Goal: Task Accomplishment & Management: Manage account settings

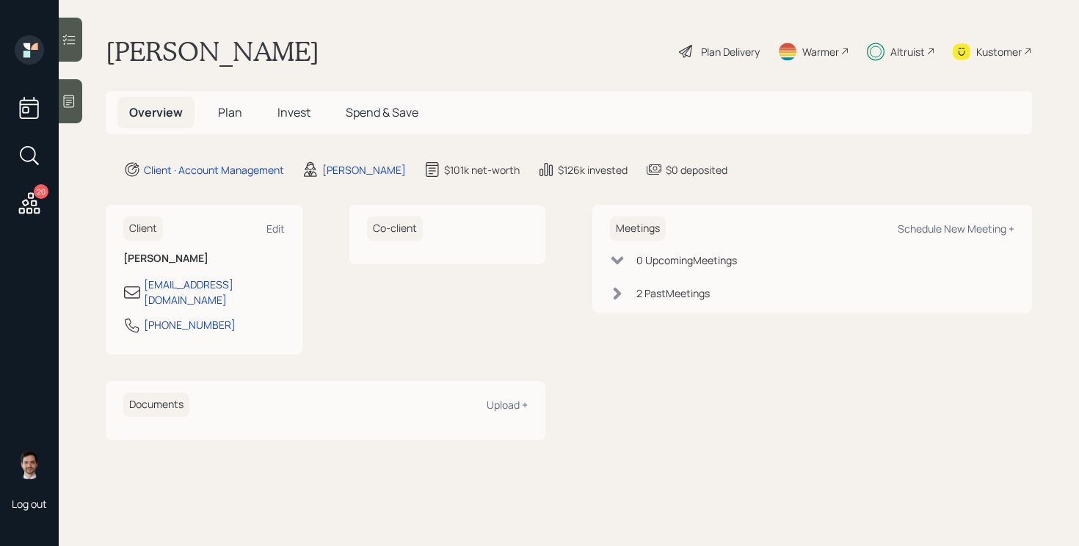
click at [233, 117] on span "Plan" at bounding box center [230, 112] width 24 height 16
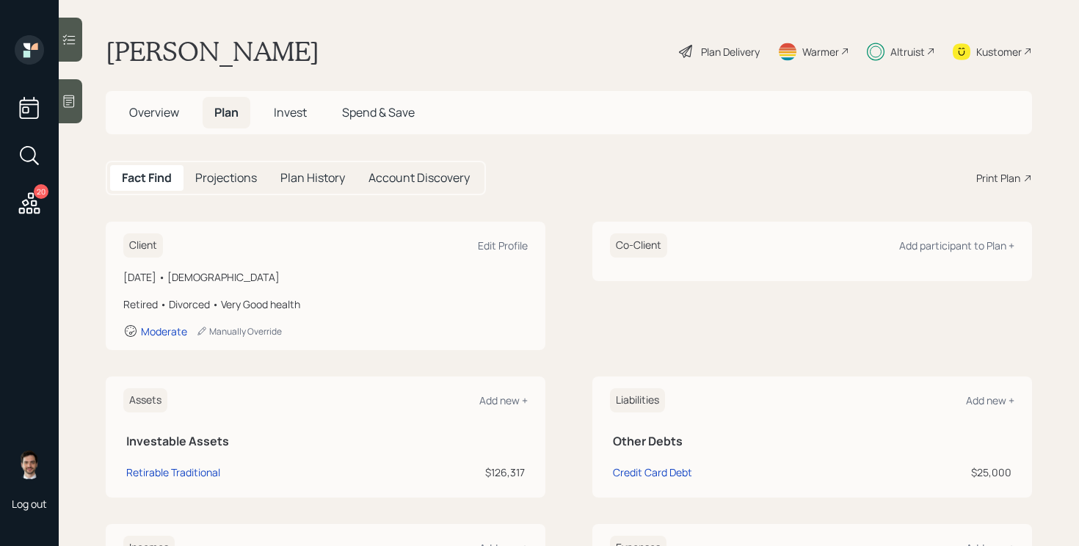
click at [701, 48] on div "Plan Delivery" at bounding box center [730, 51] width 59 height 15
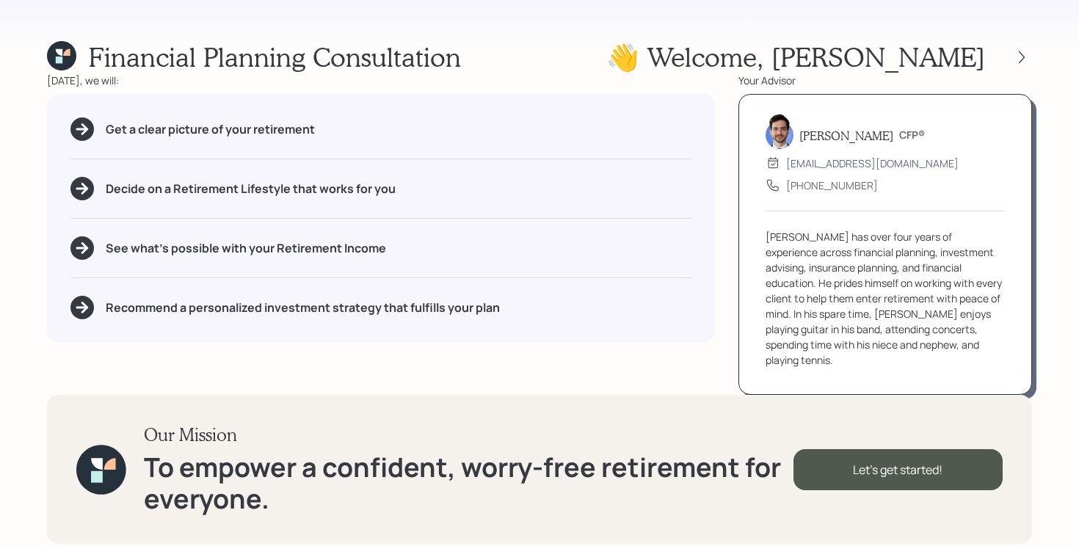
click at [1012, 50] on div at bounding box center [1021, 57] width 21 height 21
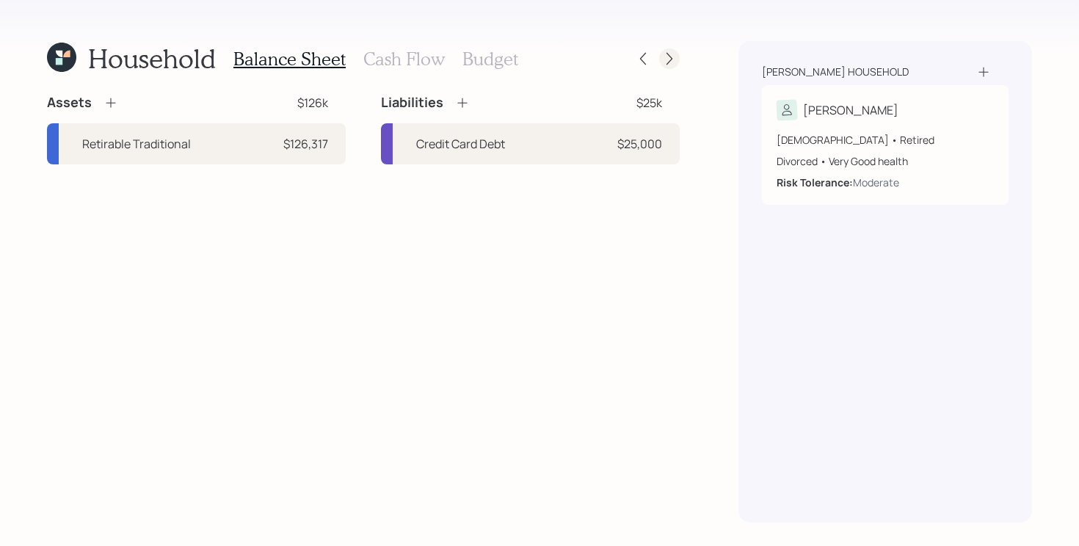
click at [675, 61] on icon at bounding box center [669, 58] width 15 height 15
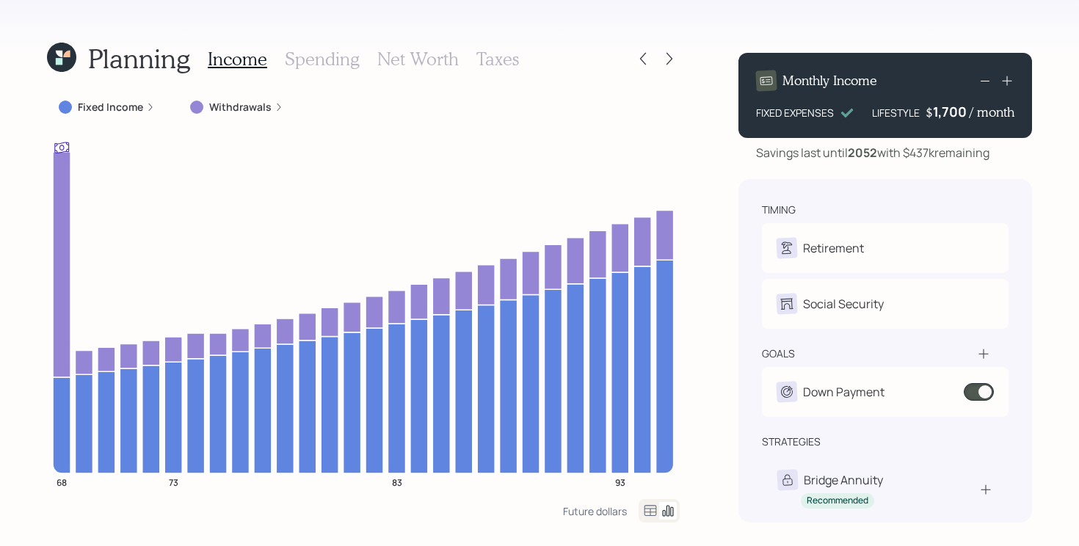
click at [68, 65] on icon at bounding box center [61, 57] width 29 height 29
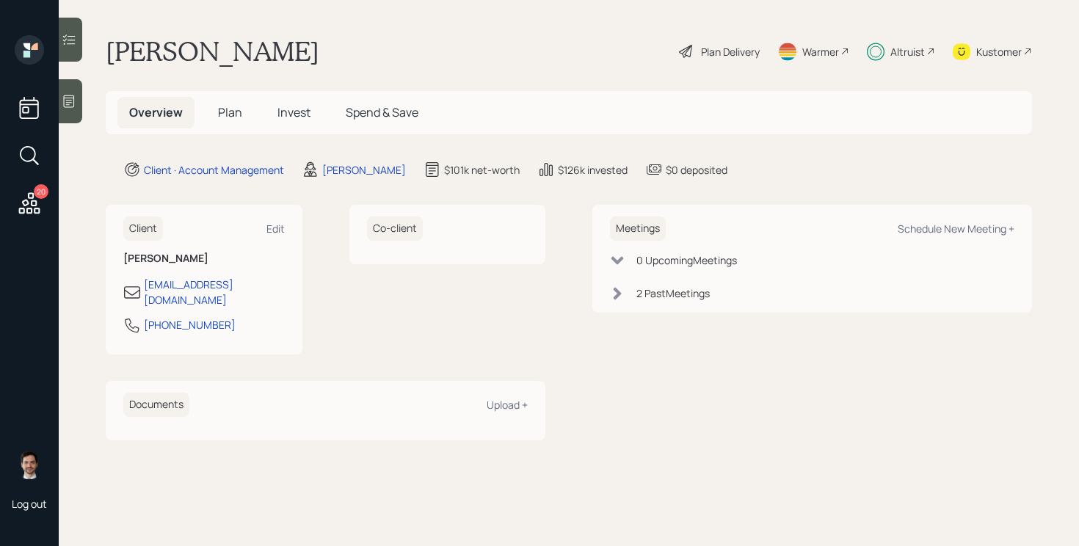
click at [222, 106] on span "Plan" at bounding box center [230, 112] width 24 height 16
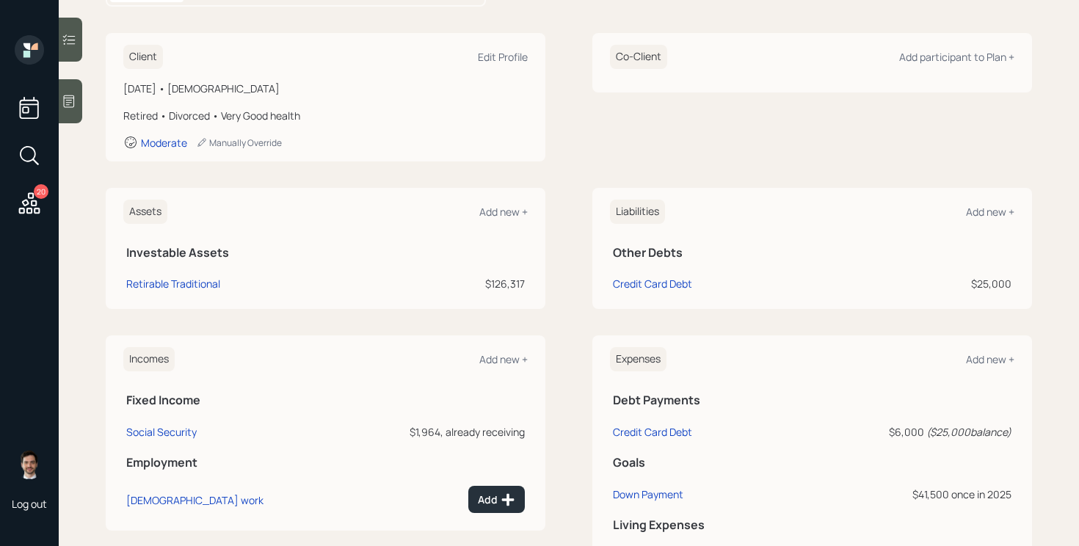
scroll to position [189, 0]
click at [645, 275] on div "Credit Card Debt" at bounding box center [652, 282] width 79 height 15
select select "credit_card"
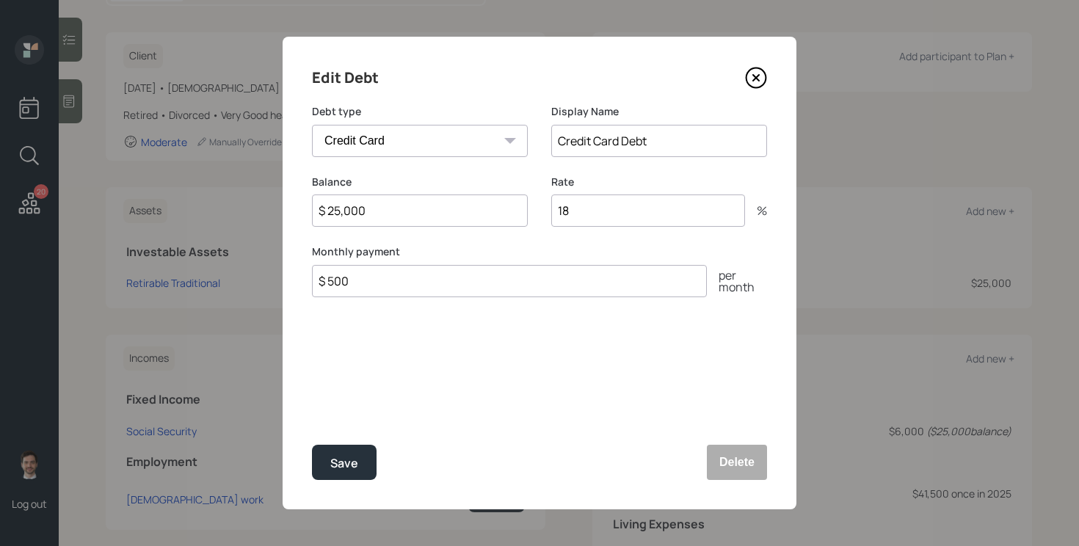
click at [751, 81] on icon at bounding box center [756, 78] width 22 height 22
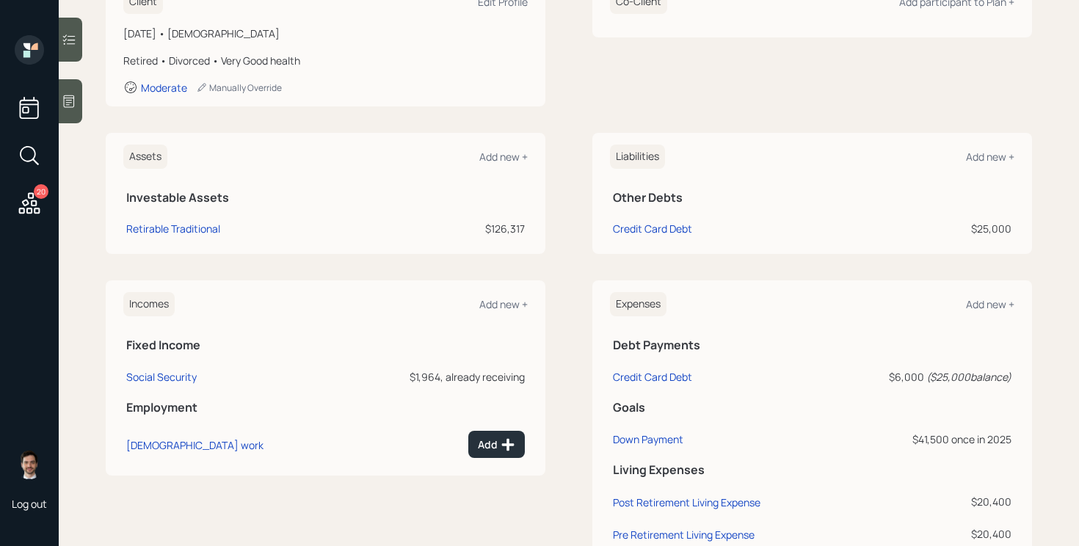
scroll to position [336, 0]
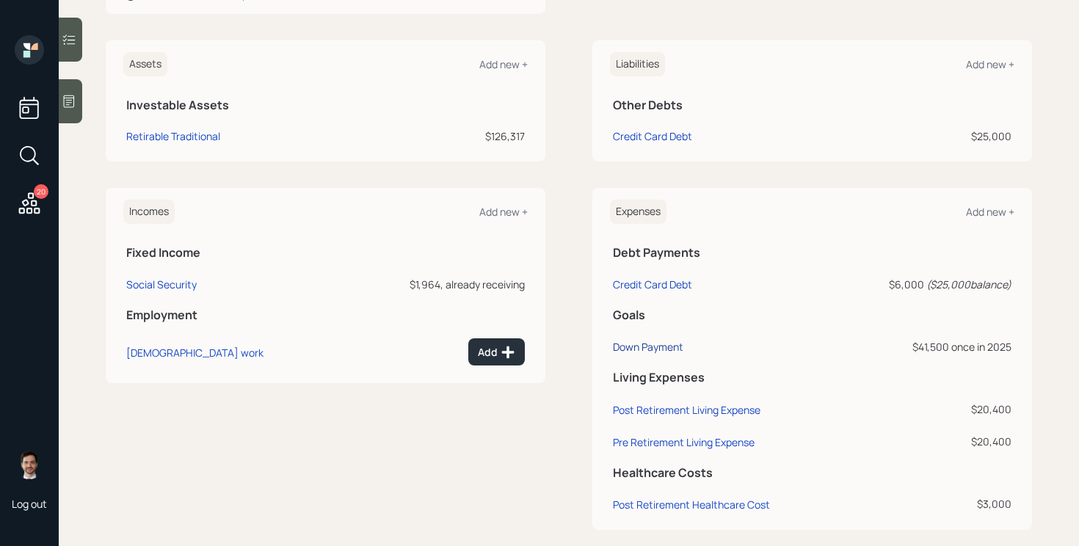
click at [640, 347] on div "Down Payment" at bounding box center [648, 347] width 70 height 14
select select "0"
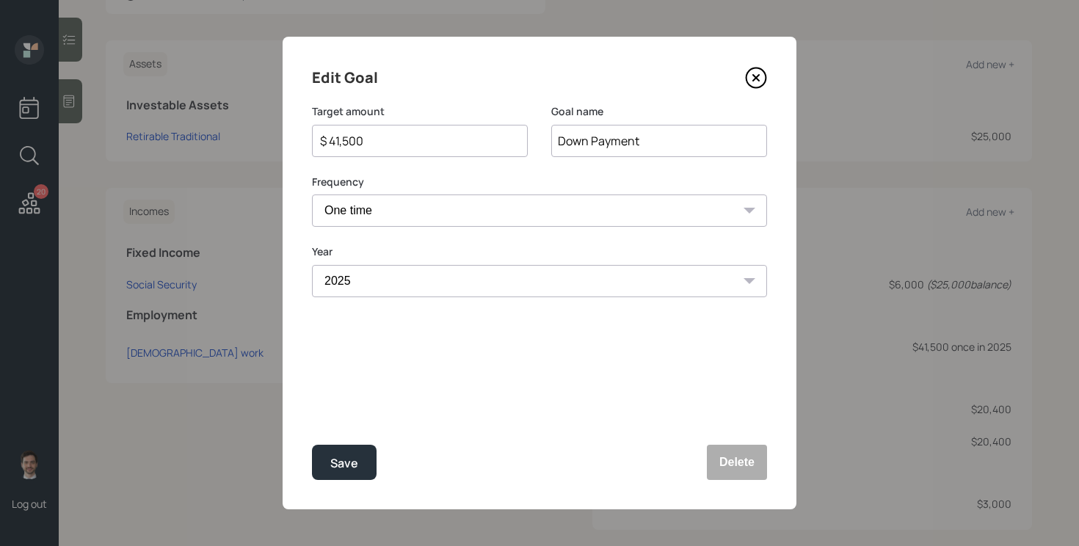
click at [673, 142] on input "Down Payment" at bounding box center [659, 141] width 216 height 32
type input "Down Payment/Starting the business"
click at [495, 142] on input "$ 41,500" at bounding box center [413, 141] width 191 height 18
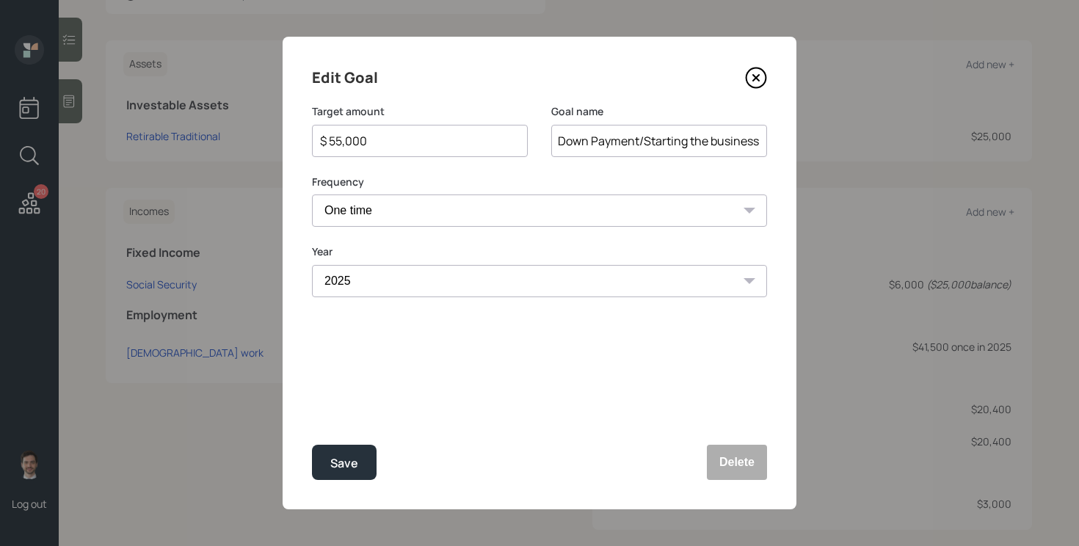
click at [312, 445] on button "Save" at bounding box center [344, 462] width 65 height 35
type input "$ 41,500"
type input "Down Payment"
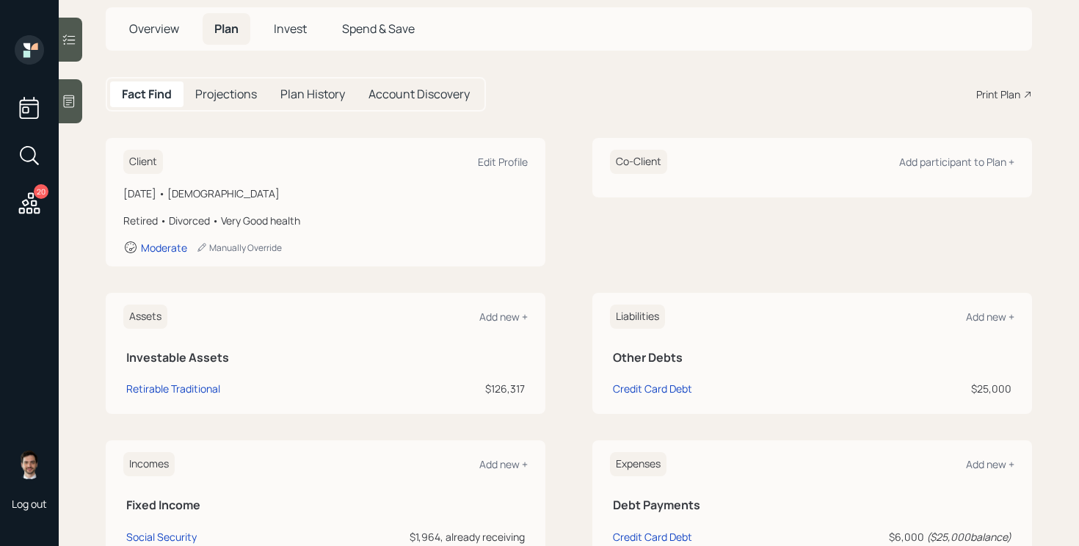
scroll to position [61, 0]
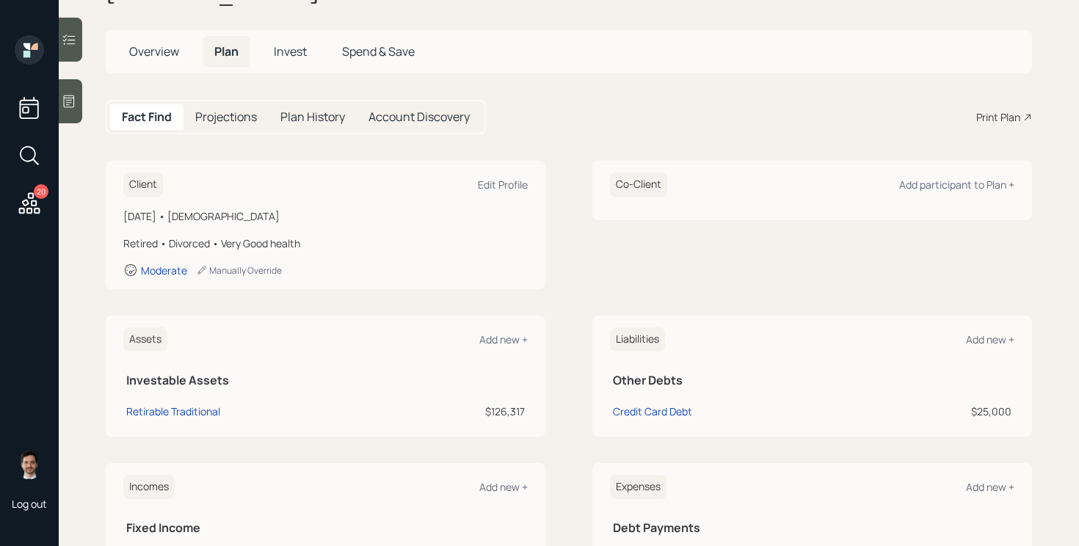
click at [293, 59] on h5 "Invest" at bounding box center [290, 52] width 56 height 32
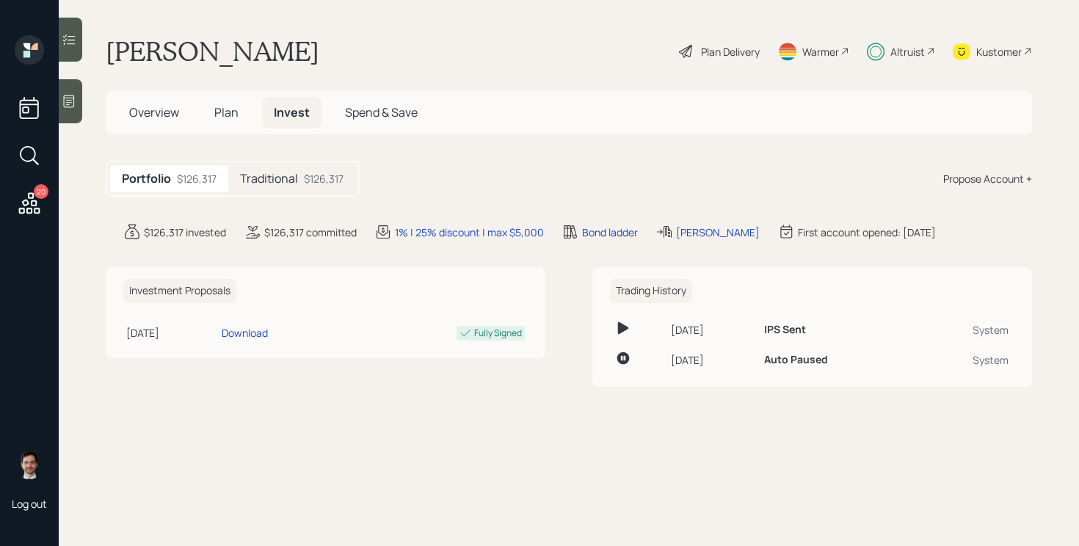
click at [310, 178] on div "$126,317" at bounding box center [324, 178] width 40 height 15
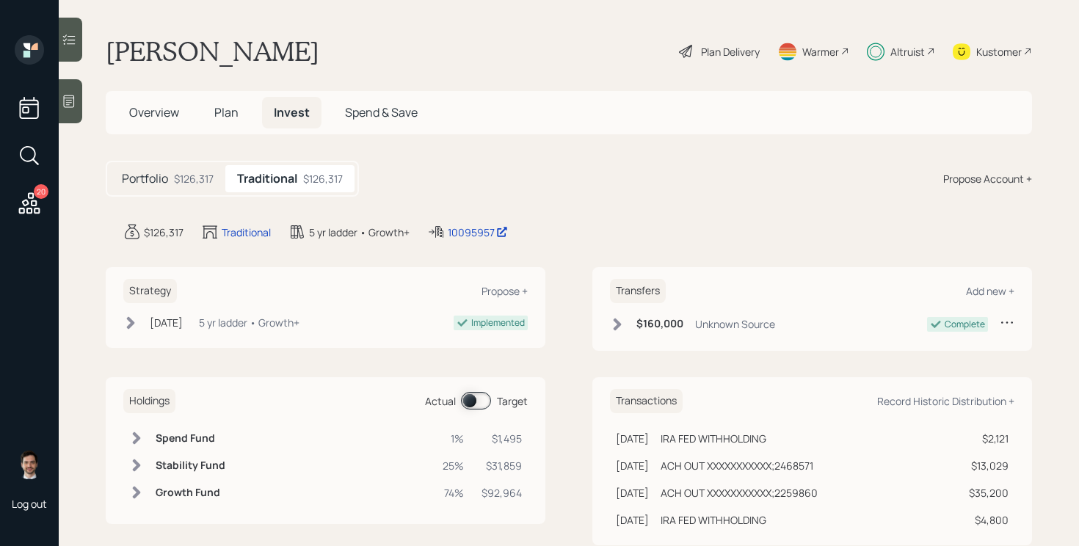
click at [467, 399] on span at bounding box center [476, 401] width 30 height 18
click at [475, 400] on span at bounding box center [476, 401] width 30 height 18
click at [481, 401] on span at bounding box center [476, 401] width 30 height 18
click at [196, 180] on div "$126,317" at bounding box center [194, 178] width 40 height 15
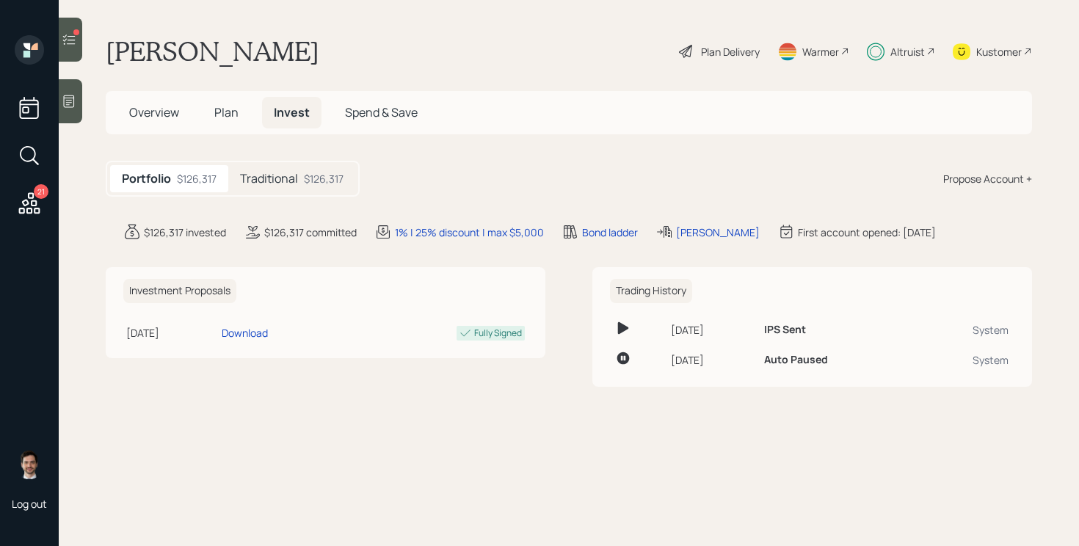
click at [232, 118] on span "Plan" at bounding box center [226, 112] width 24 height 16
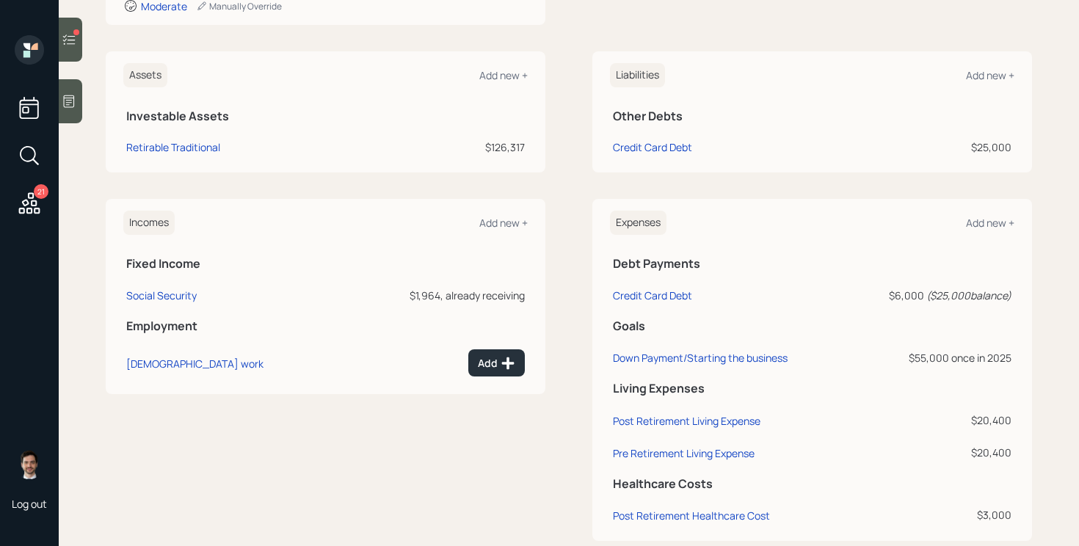
scroll to position [355, 0]
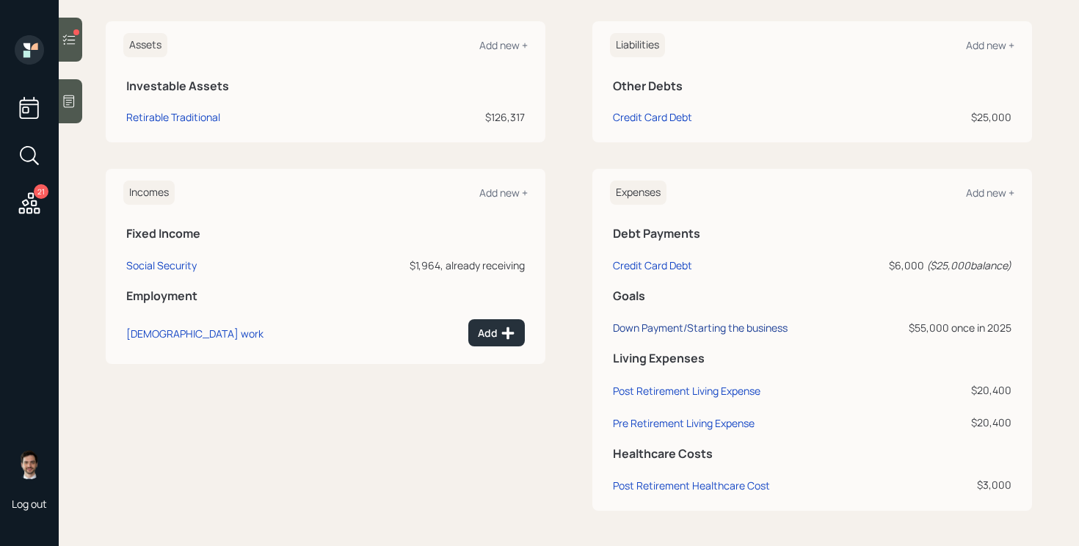
click at [702, 327] on div "Down Payment/Starting the business" at bounding box center [700, 328] width 175 height 14
select select "0"
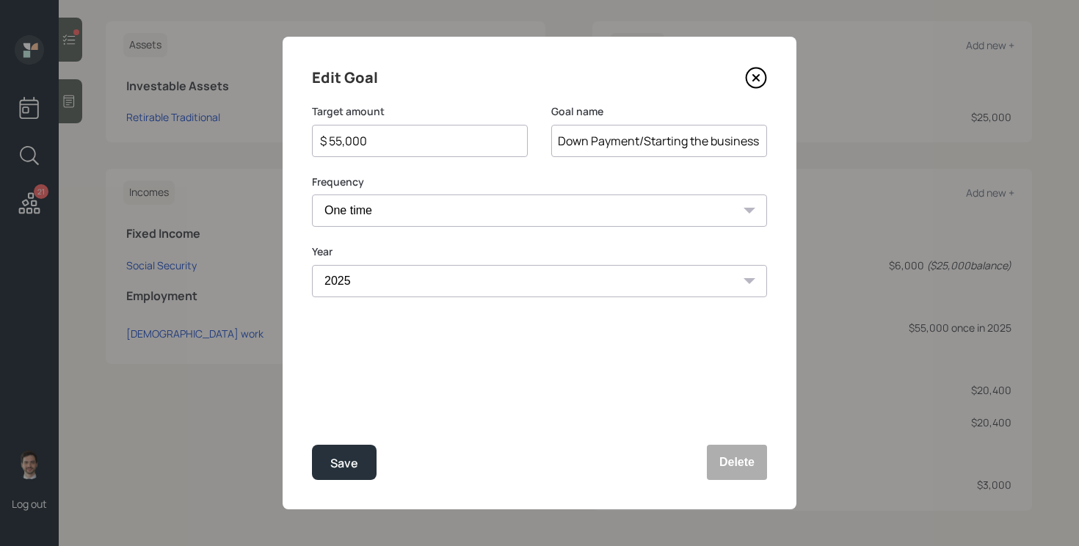
click at [377, 145] on input "$ 55,000" at bounding box center [413, 141] width 191 height 18
click at [312, 445] on button "Save" at bounding box center [344, 462] width 65 height 35
type input "$ 55,000"
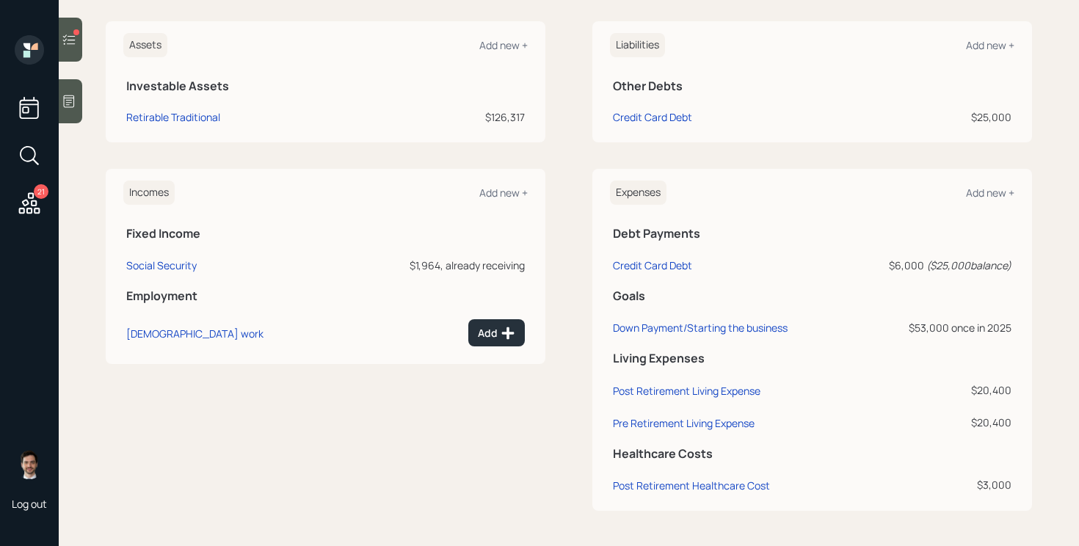
click at [588, 310] on div "Incomes Add new + Fixed Income Social Security $1,964, already receiving Employ…" at bounding box center [569, 340] width 926 height 342
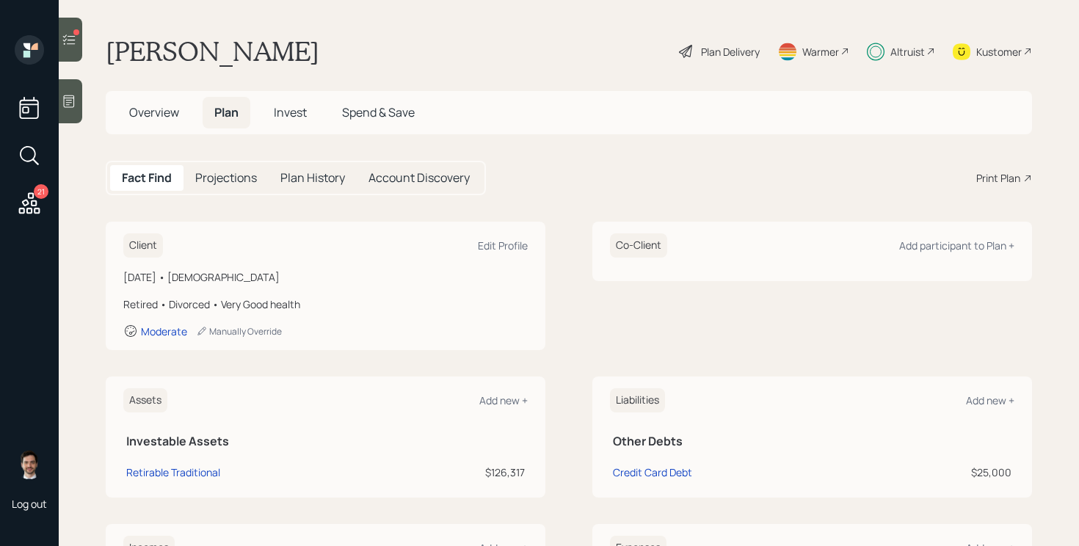
click at [295, 118] on span "Invest" at bounding box center [290, 112] width 33 height 16
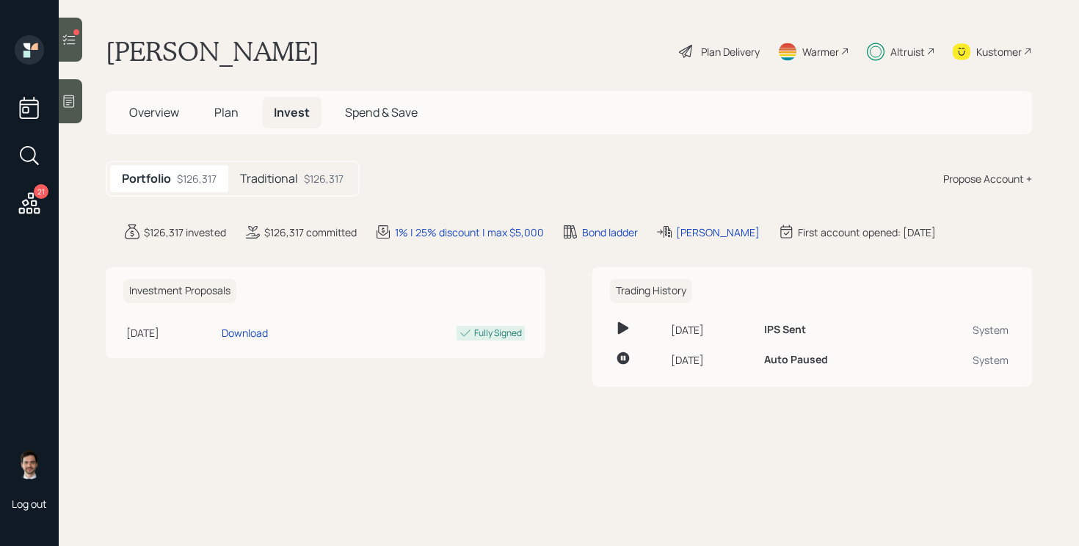
click at [282, 175] on h5 "Traditional" at bounding box center [269, 179] width 58 height 14
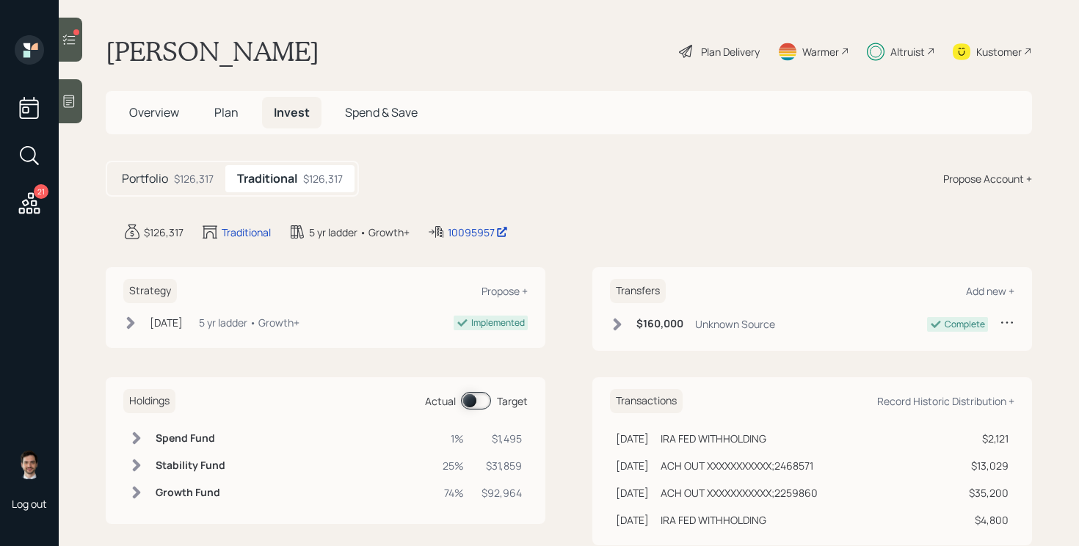
click at [482, 404] on span at bounding box center [476, 401] width 30 height 18
click at [484, 405] on span at bounding box center [476, 401] width 30 height 18
click at [67, 38] on icon at bounding box center [69, 39] width 15 height 15
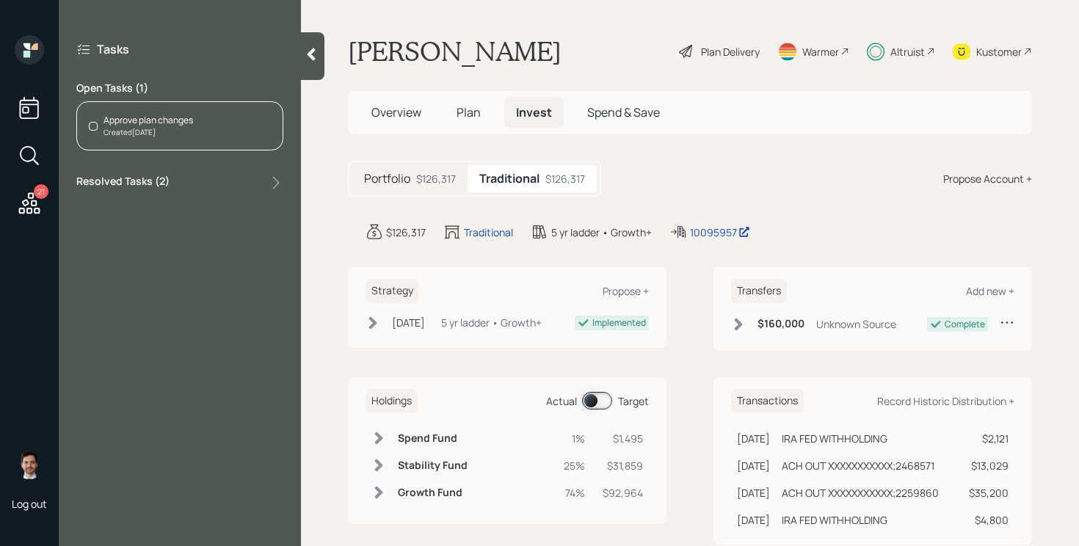
click at [214, 105] on div "Approve plan changes Created Today" at bounding box center [179, 125] width 207 height 49
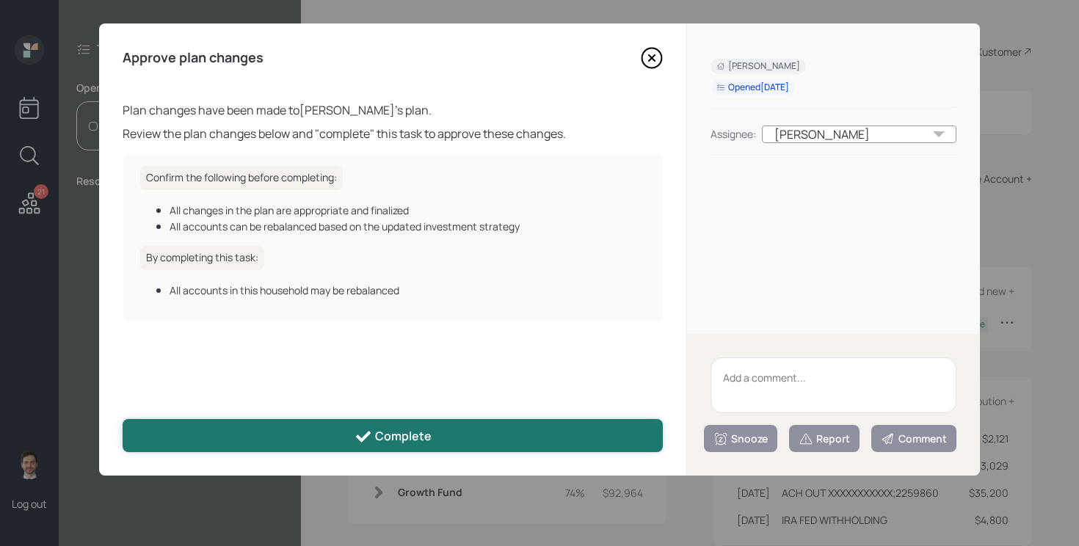
click at [462, 431] on button "Complete" at bounding box center [393, 435] width 540 height 33
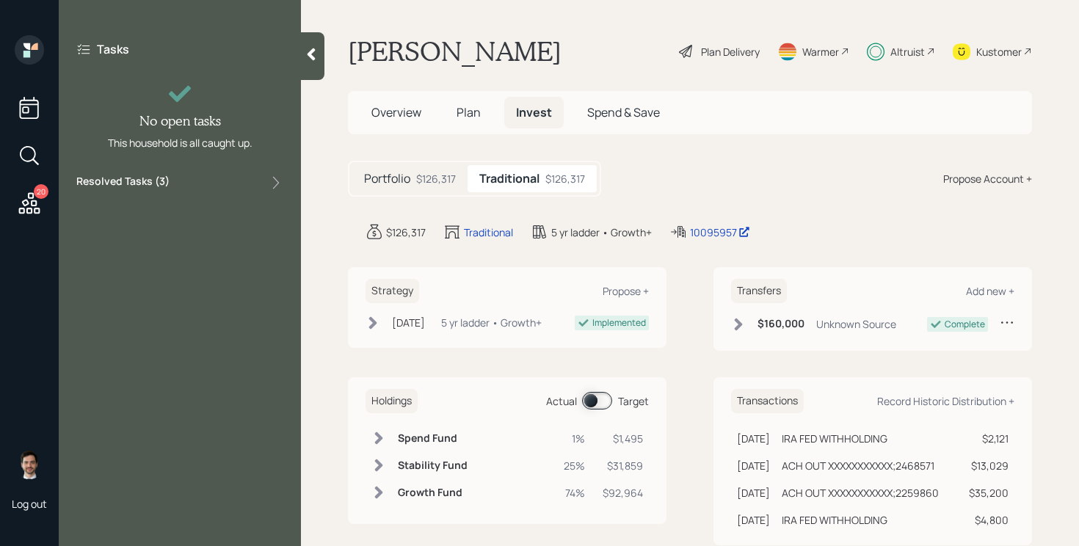
click at [32, 207] on icon at bounding box center [29, 203] width 26 height 26
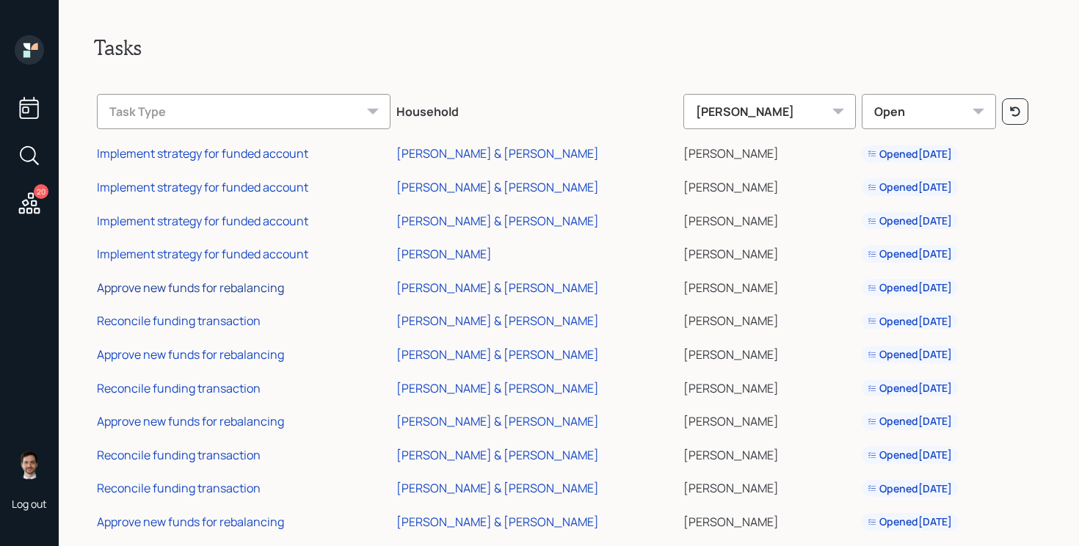
click at [207, 288] on div "Approve new funds for rebalancing" at bounding box center [190, 288] width 187 height 16
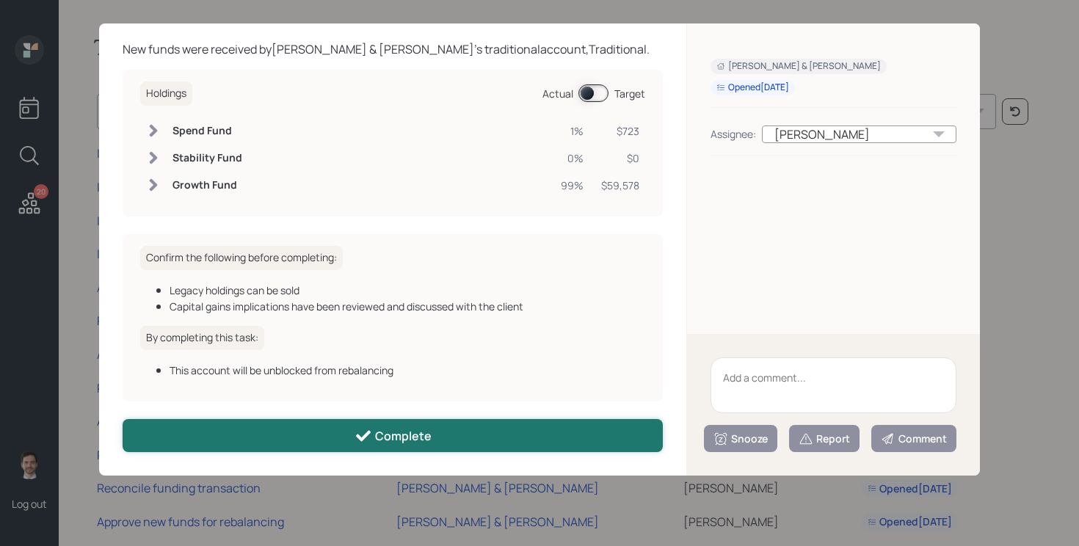
click at [299, 442] on button "Complete" at bounding box center [393, 435] width 540 height 33
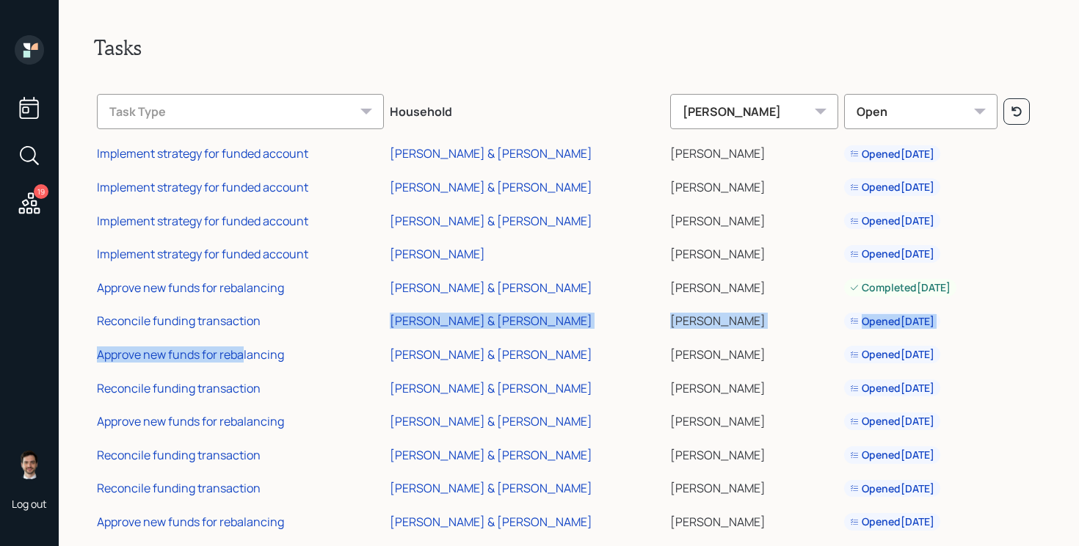
drag, startPoint x: 244, startPoint y: 353, endPoint x: 298, endPoint y: 315, distance: 66.4
click at [298, 315] on tbody "Implement strategy for funded account Stephanie & Greg Hall Jonah Coleman Opene…" at bounding box center [568, 469] width 949 height 669
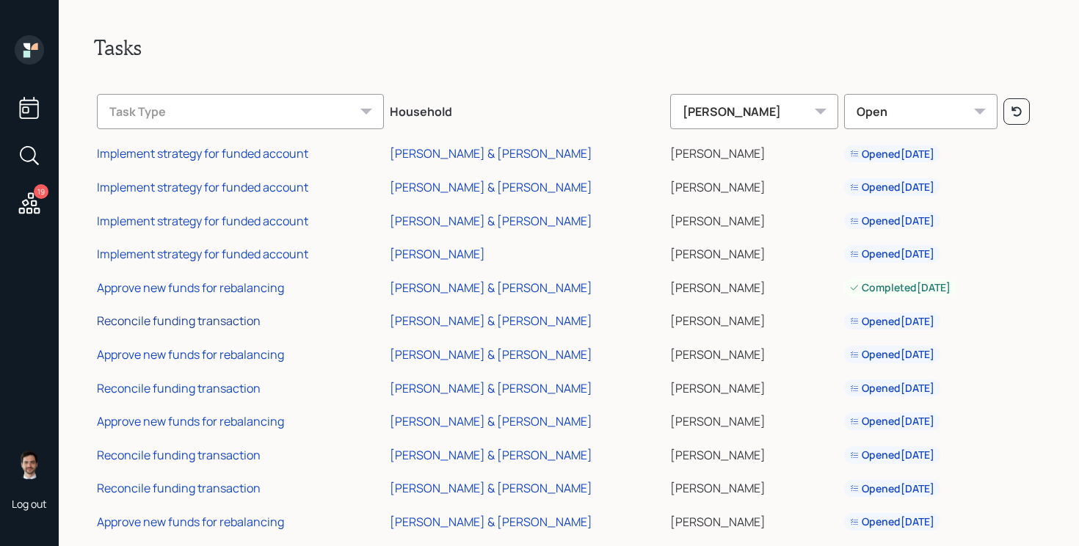
click at [221, 323] on div "Reconcile funding transaction" at bounding box center [179, 321] width 164 height 16
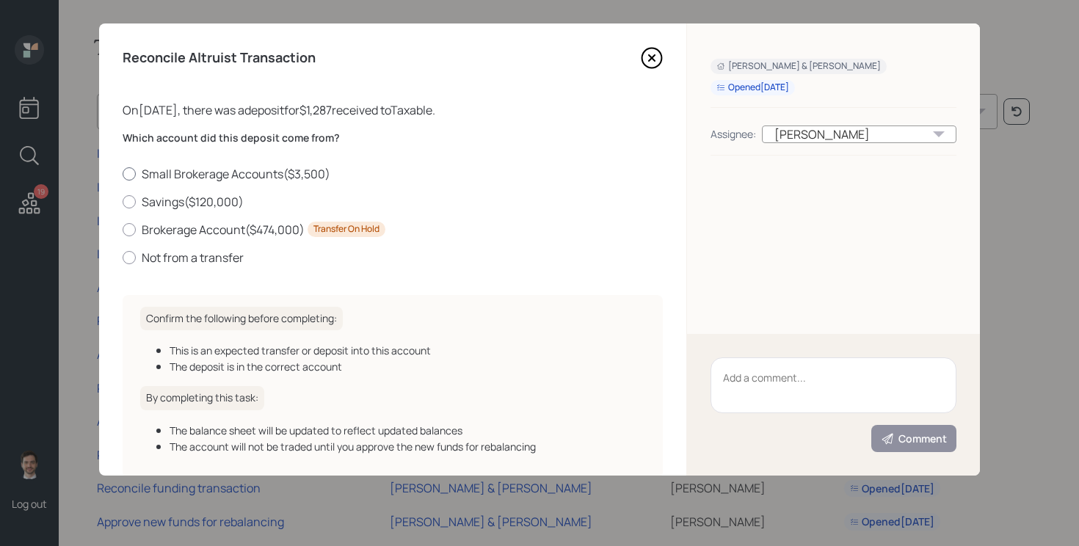
click at [254, 173] on label "Small Brokerage Accounts ( $3,500 )" at bounding box center [393, 174] width 540 height 16
click at [123, 173] on input "Small Brokerage Accounts ( $3,500 )" at bounding box center [122, 173] width 1 height 1
radio input "true"
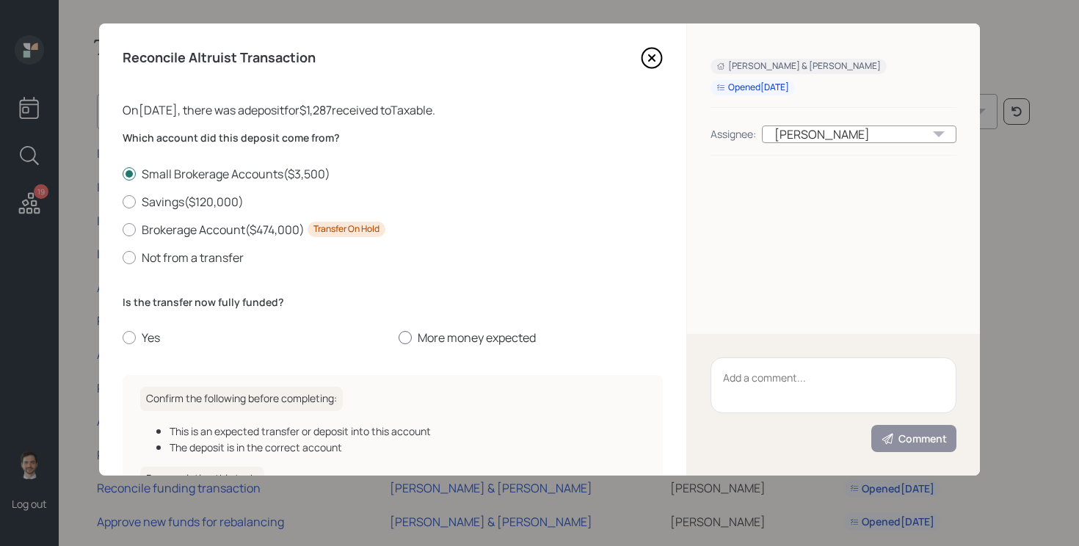
click at [426, 335] on label "More money expected" at bounding box center [530, 337] width 264 height 16
click at [398, 338] on input "More money expected" at bounding box center [398, 338] width 1 height 1
radio input "true"
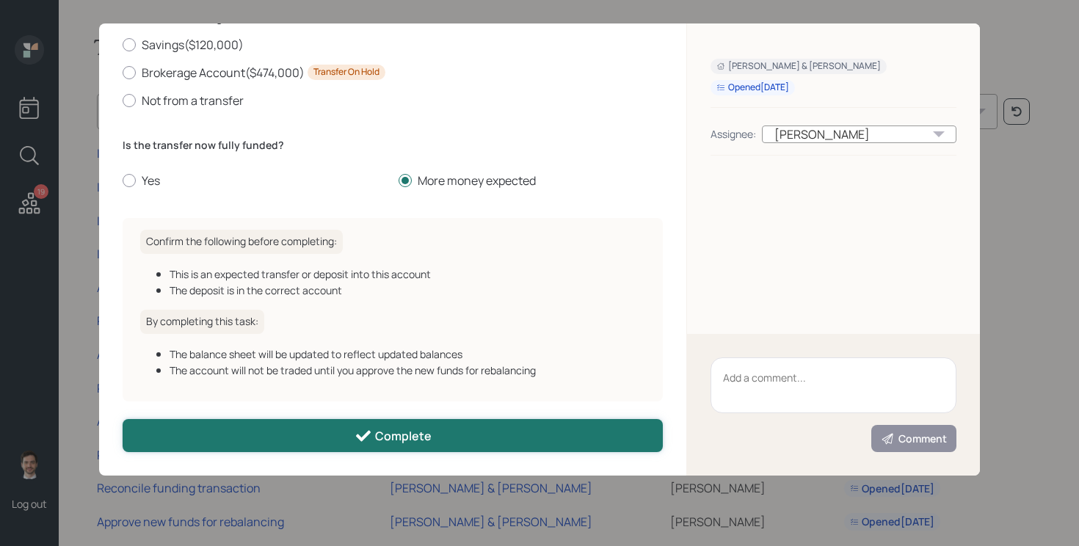
click at [341, 435] on button "Complete" at bounding box center [393, 435] width 540 height 33
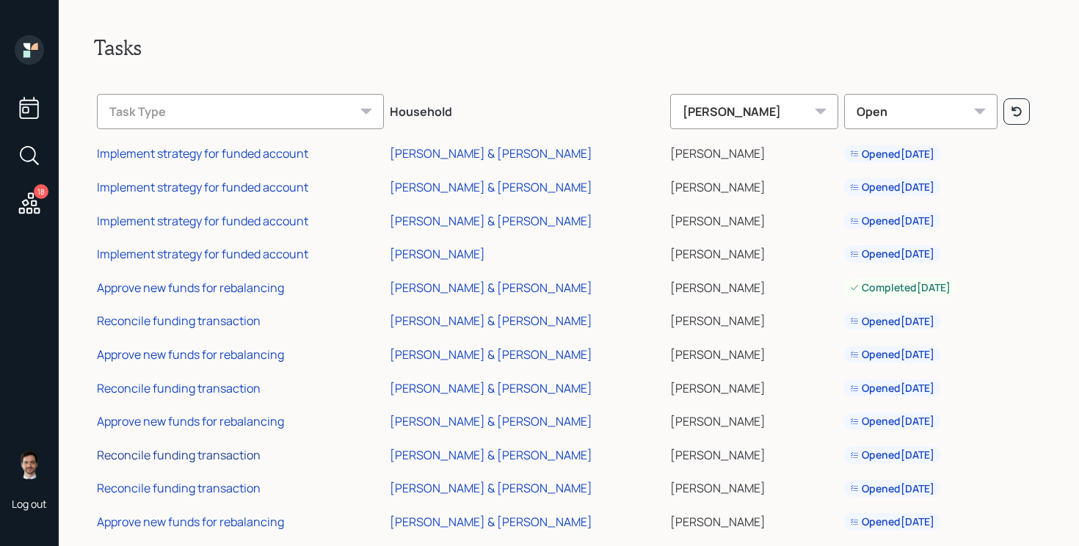
click at [214, 451] on div "Reconcile funding transaction" at bounding box center [179, 455] width 164 height 16
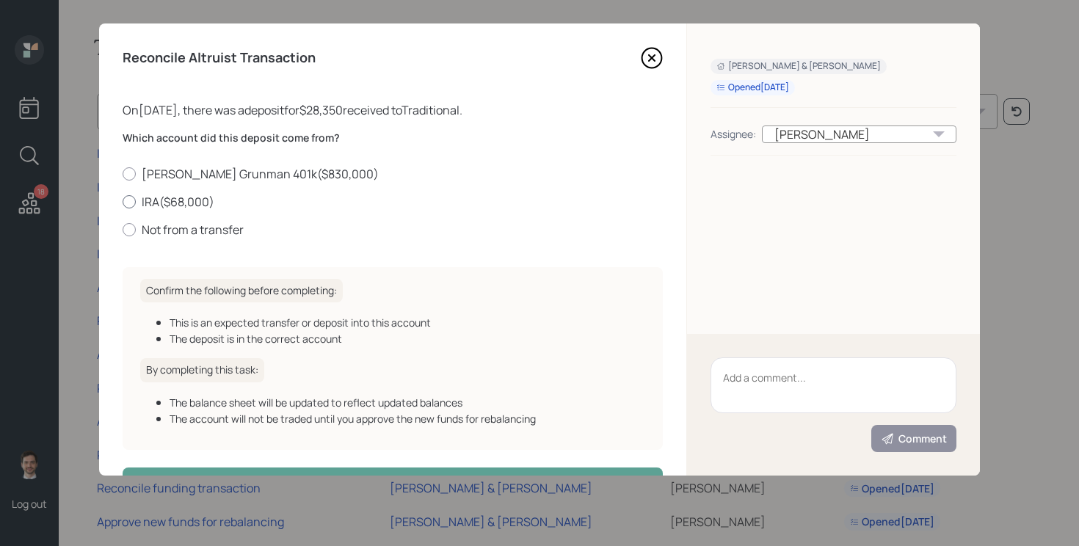
click at [186, 200] on label "IRA ( $68,000 )" at bounding box center [393, 202] width 540 height 16
click at [123, 201] on input "IRA ( $68,000 )" at bounding box center [122, 201] width 1 height 1
radio input "true"
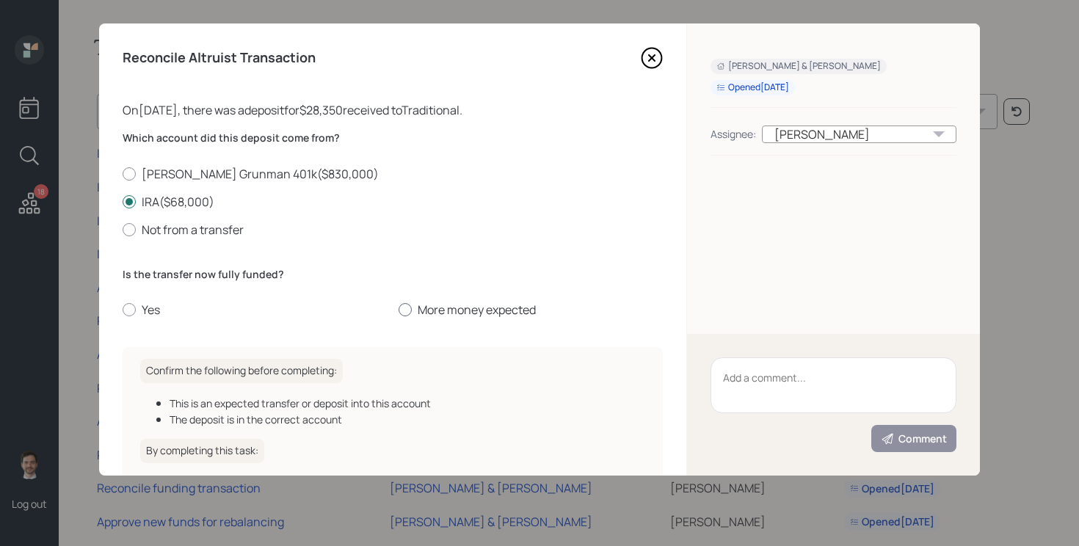
click at [459, 307] on label "More money expected" at bounding box center [530, 310] width 264 height 16
click at [398, 310] on input "More money expected" at bounding box center [398, 310] width 1 height 1
radio input "true"
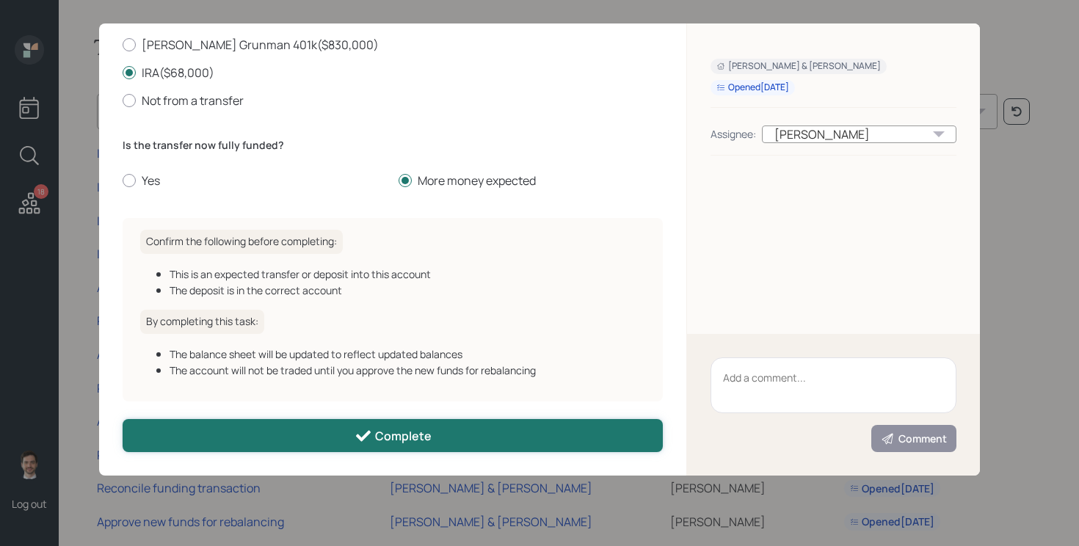
click at [351, 422] on button "Complete" at bounding box center [393, 435] width 540 height 33
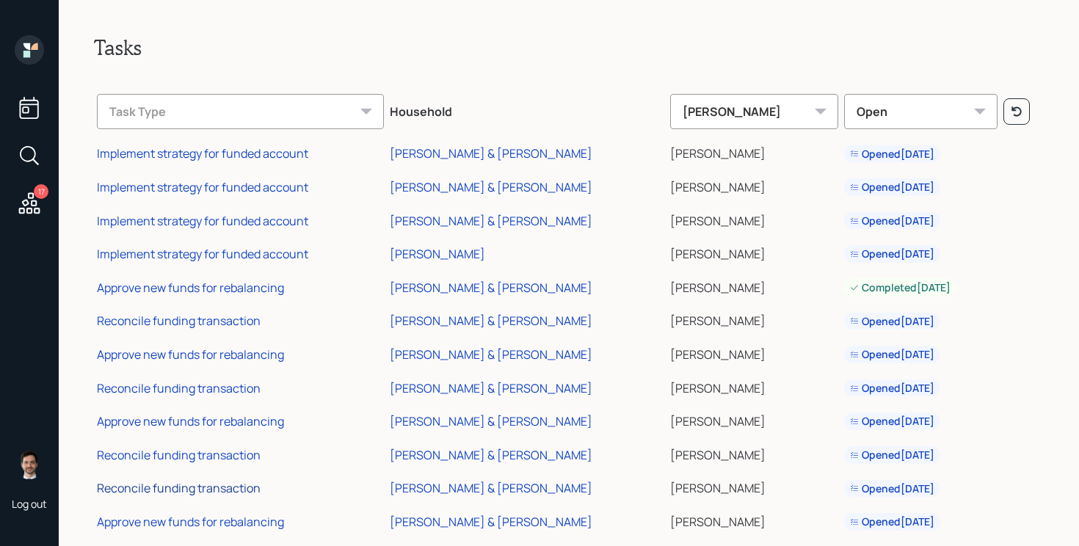
click at [226, 489] on div "Reconcile funding transaction" at bounding box center [179, 488] width 164 height 16
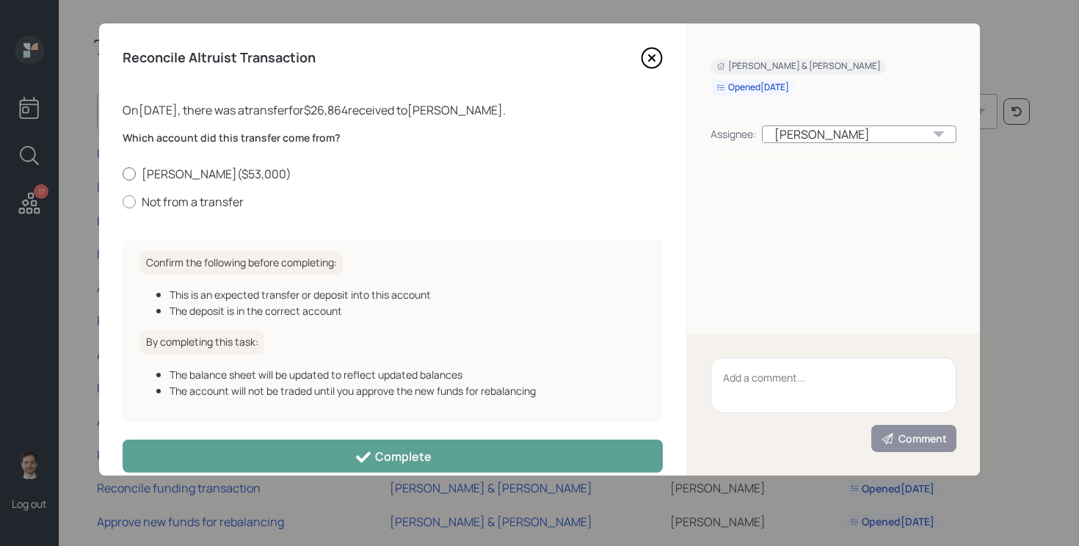
click at [195, 175] on label "Roth IRA ( $53,000 )" at bounding box center [393, 174] width 540 height 16
click at [123, 174] on input "Roth IRA ( $53,000 )" at bounding box center [122, 173] width 1 height 1
radio input "true"
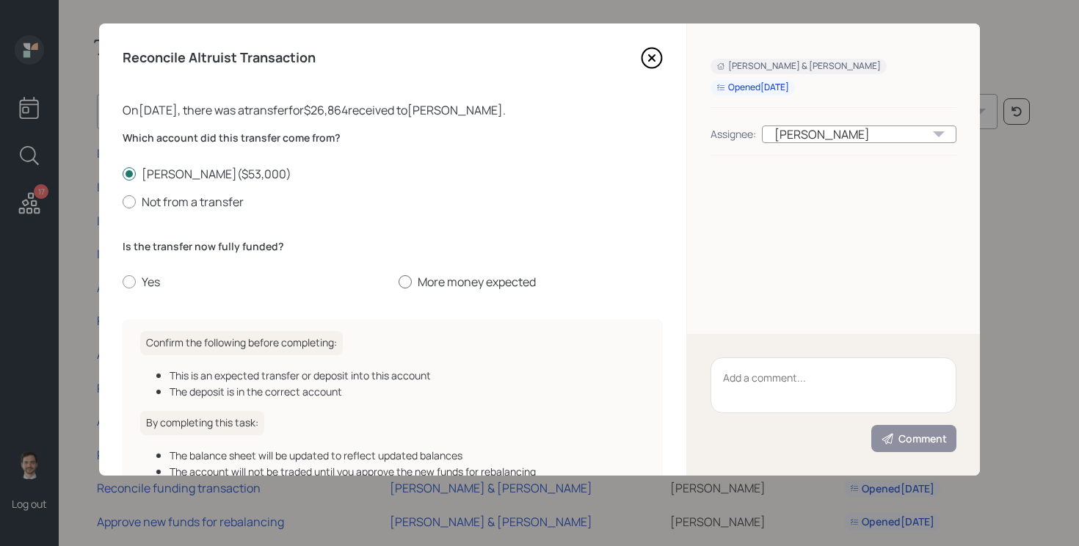
click at [489, 280] on label "More money expected" at bounding box center [530, 282] width 264 height 16
click at [398, 282] on input "More money expected" at bounding box center [398, 282] width 1 height 1
radio input "true"
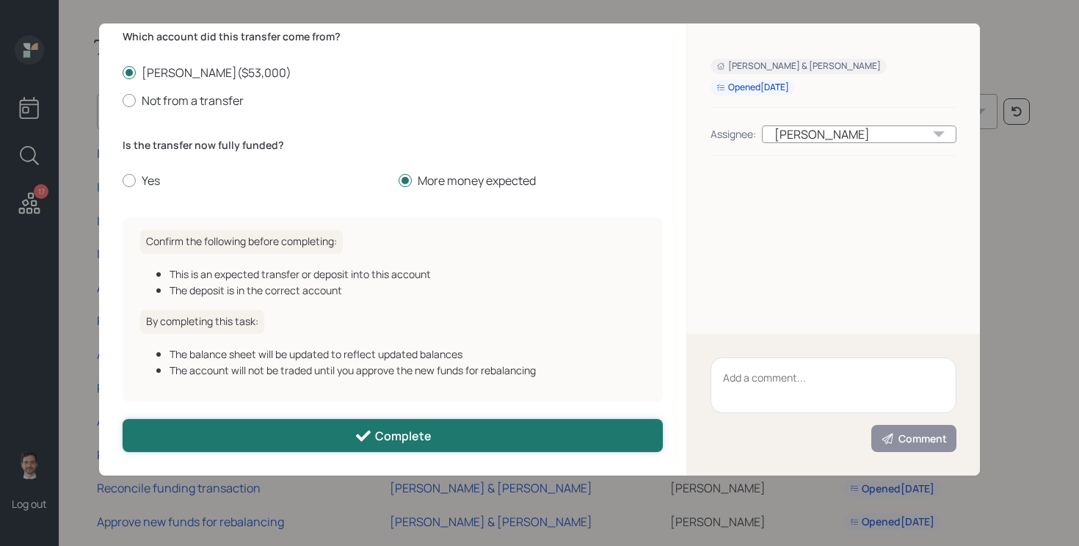
click at [357, 441] on icon at bounding box center [363, 436] width 18 height 18
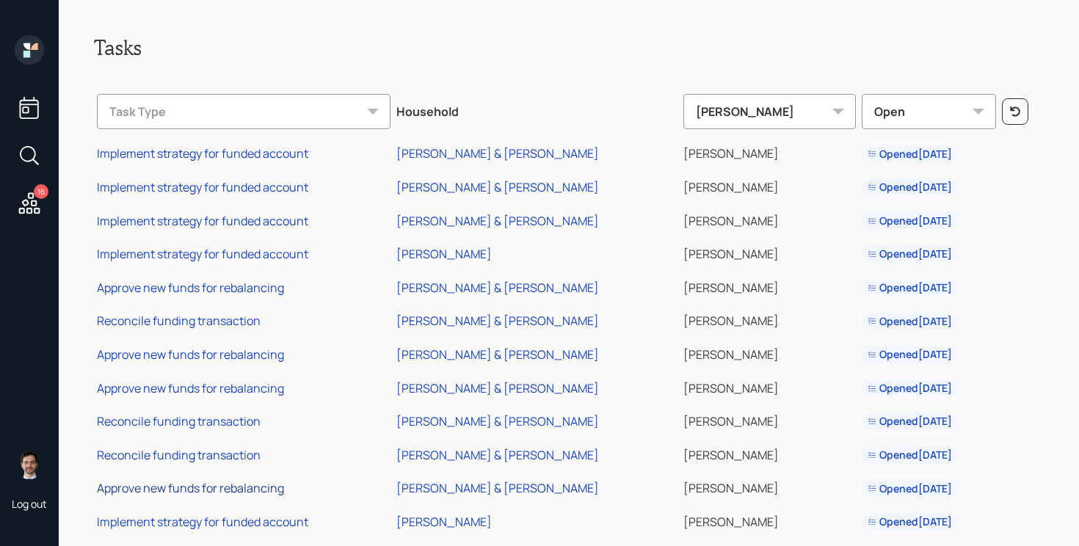
click at [203, 488] on div "Approve new funds for rebalancing" at bounding box center [190, 488] width 187 height 16
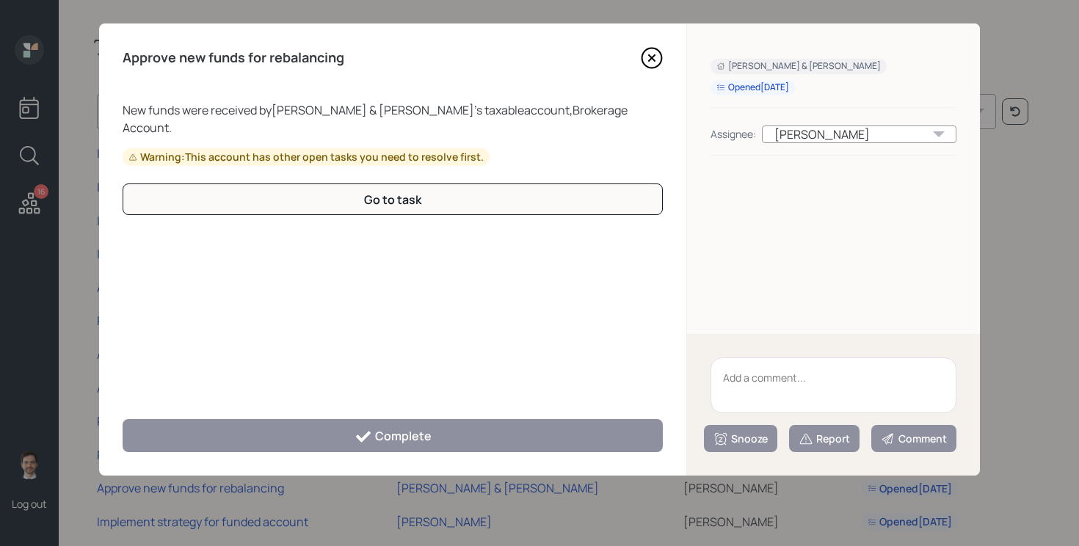
click at [657, 64] on icon at bounding box center [652, 58] width 22 height 22
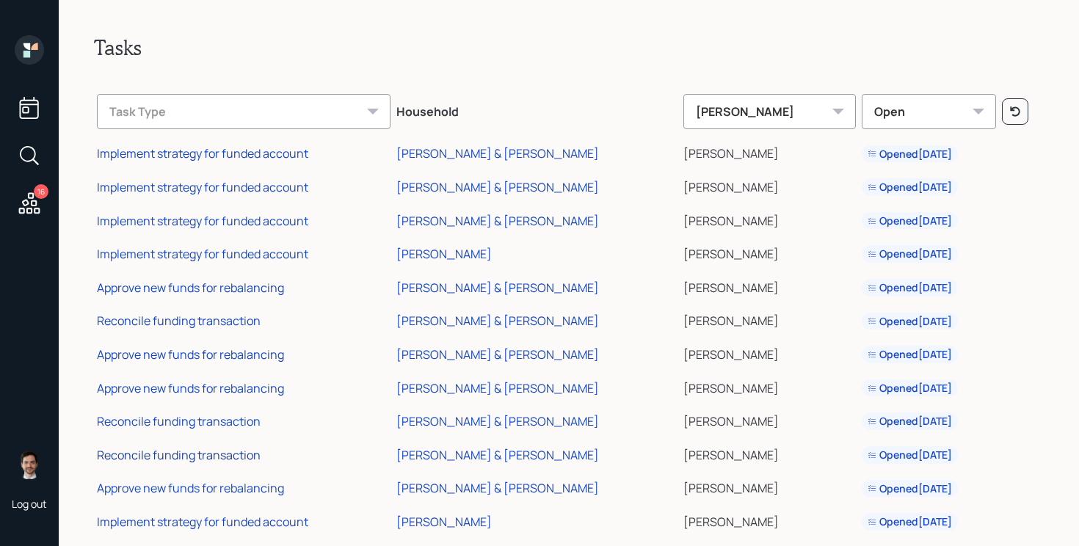
click at [229, 457] on div "Reconcile funding transaction" at bounding box center [179, 455] width 164 height 16
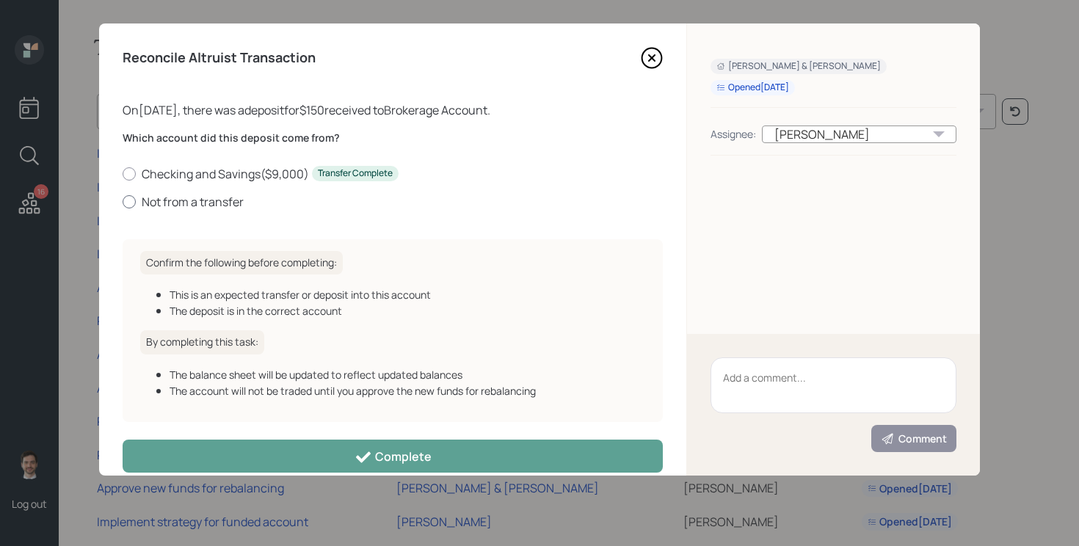
click at [182, 202] on label "Not from a transfer" at bounding box center [393, 202] width 540 height 16
click at [123, 202] on input "Not from a transfer" at bounding box center [122, 201] width 1 height 1
radio input "true"
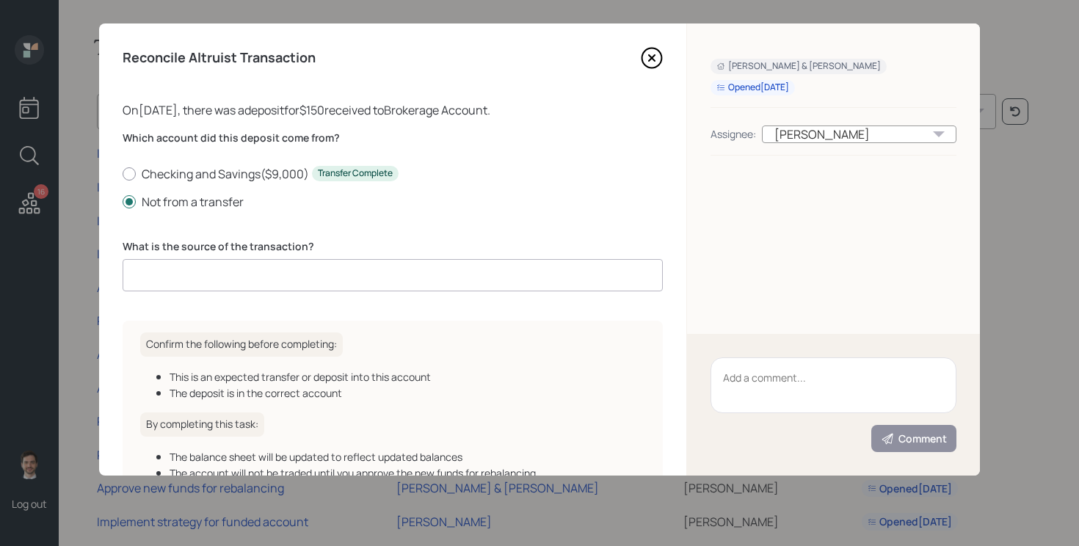
click at [194, 275] on input at bounding box center [393, 275] width 540 height 32
type input "DCA"
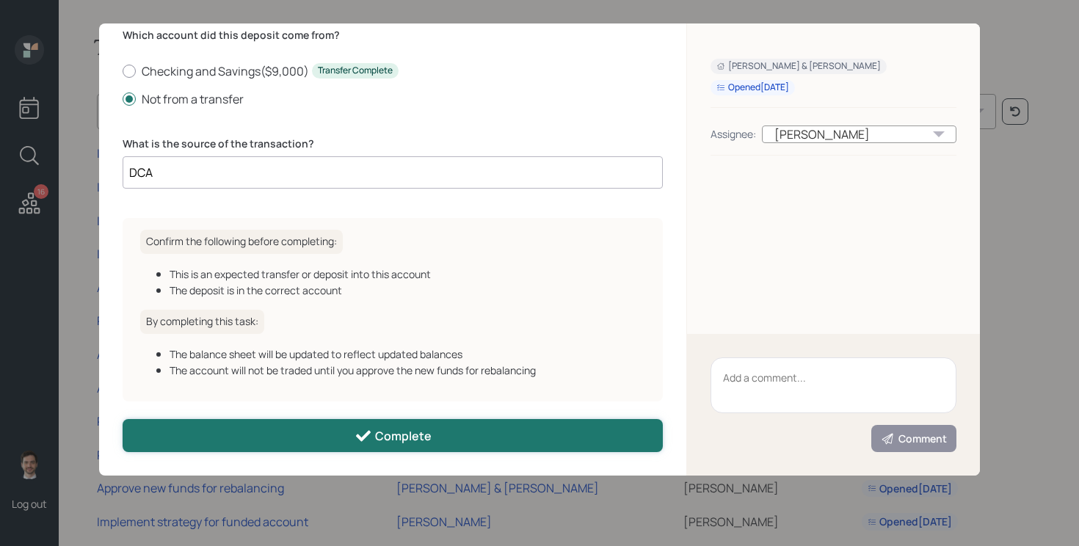
click at [254, 424] on button "Complete" at bounding box center [393, 435] width 540 height 33
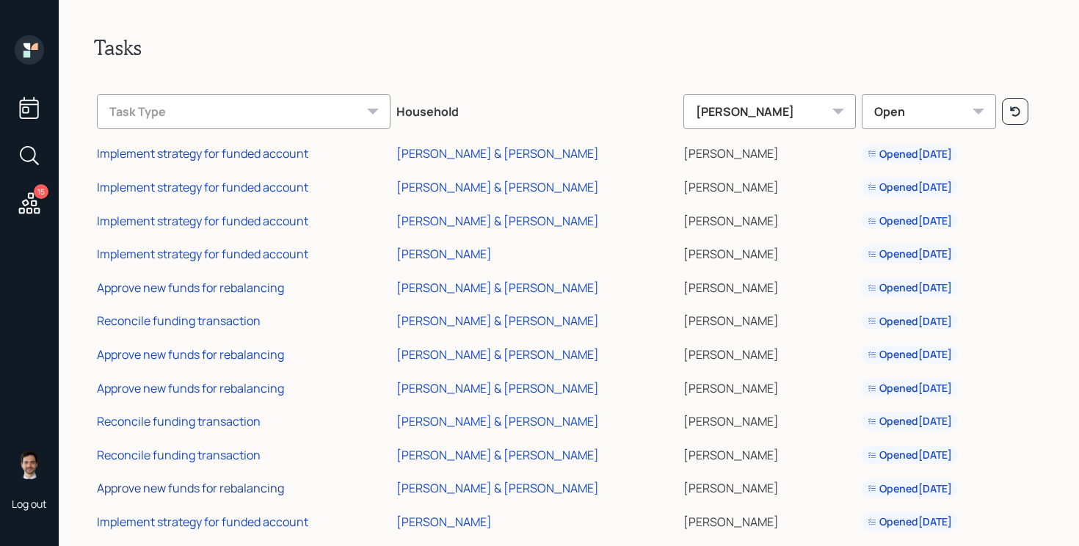
click at [214, 491] on div "Approve new funds for rebalancing" at bounding box center [190, 488] width 187 height 16
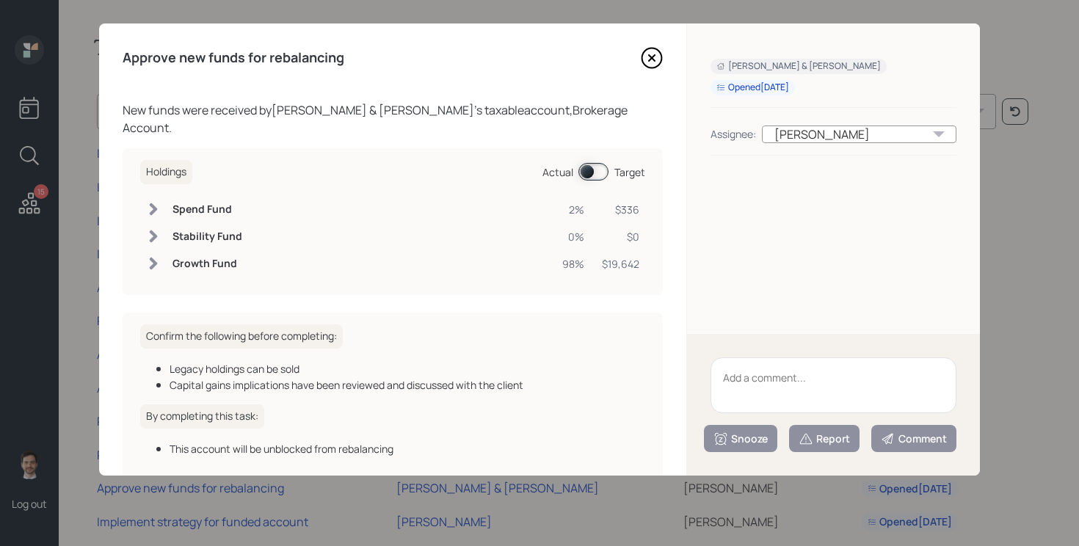
scroll to position [61, 0]
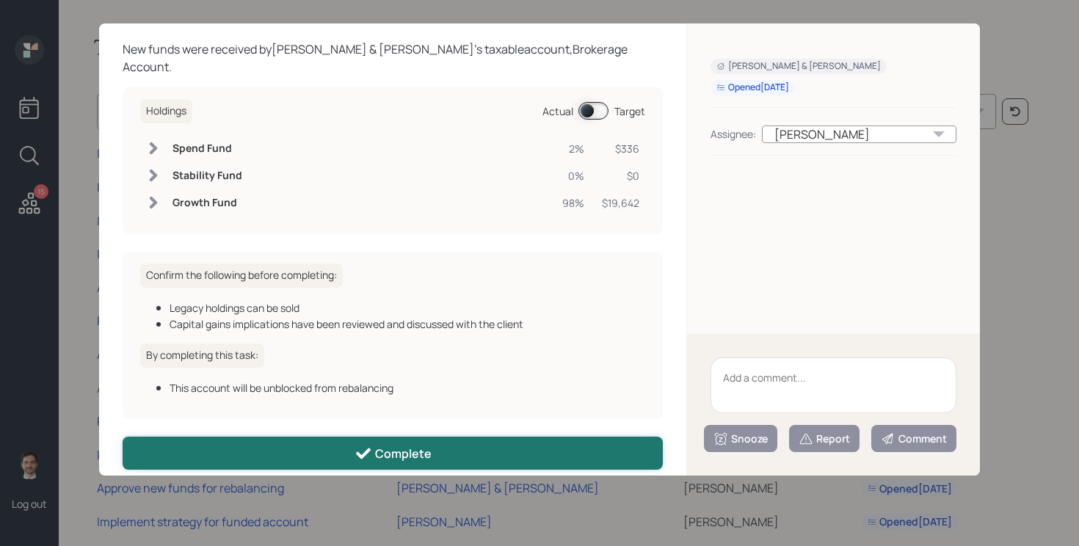
click at [321, 437] on button "Complete" at bounding box center [393, 453] width 540 height 33
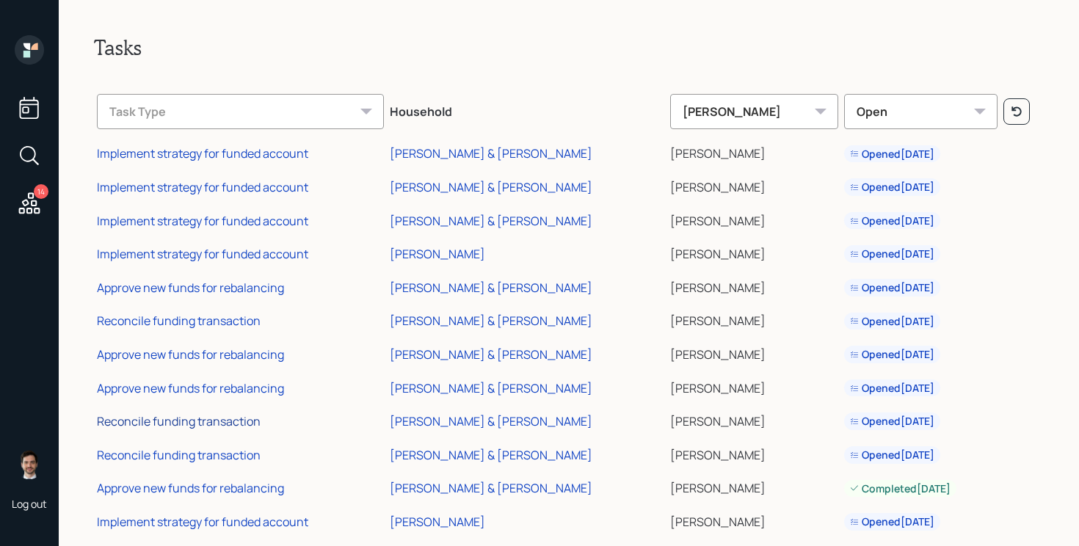
click at [236, 420] on div "Reconcile funding transaction" at bounding box center [179, 421] width 164 height 16
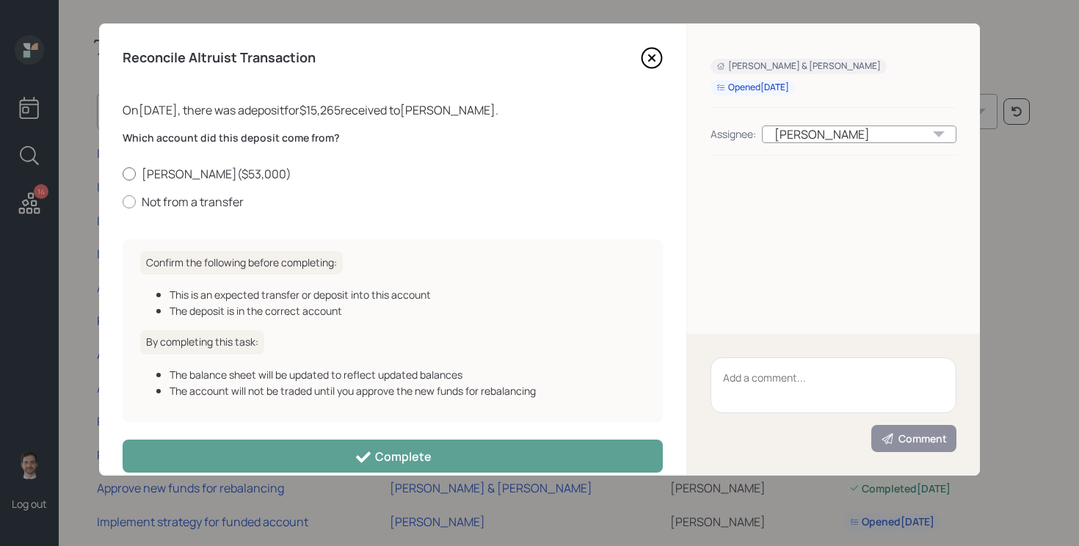
click at [206, 181] on label "Roth IRA ( $53,000 )" at bounding box center [393, 174] width 540 height 16
click at [123, 174] on input "Roth IRA ( $53,000 )" at bounding box center [122, 173] width 1 height 1
radio input "true"
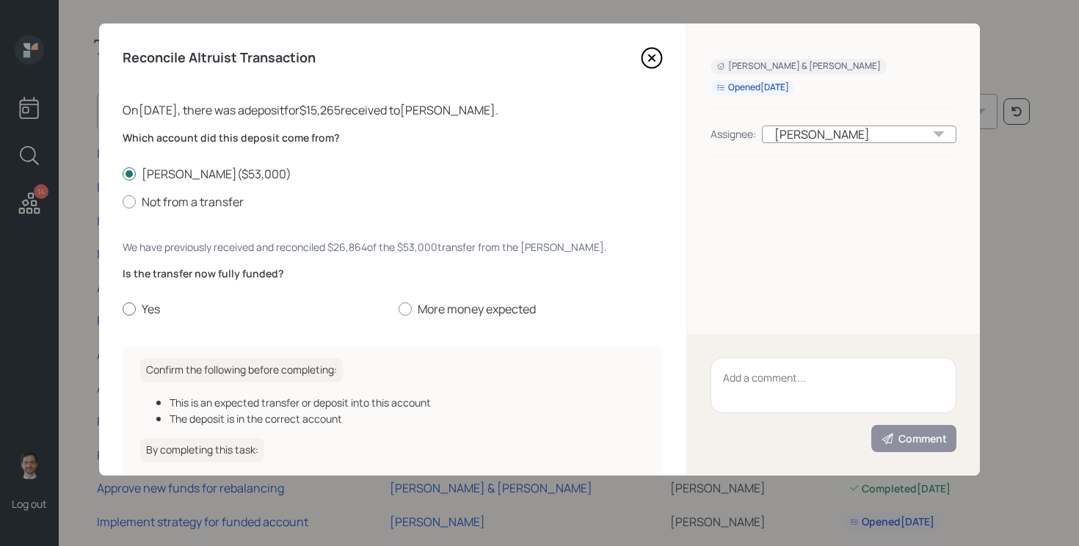
click at [128, 307] on div at bounding box center [129, 308] width 13 height 13
click at [123, 309] on input "Yes" at bounding box center [122, 309] width 1 height 1
radio input "true"
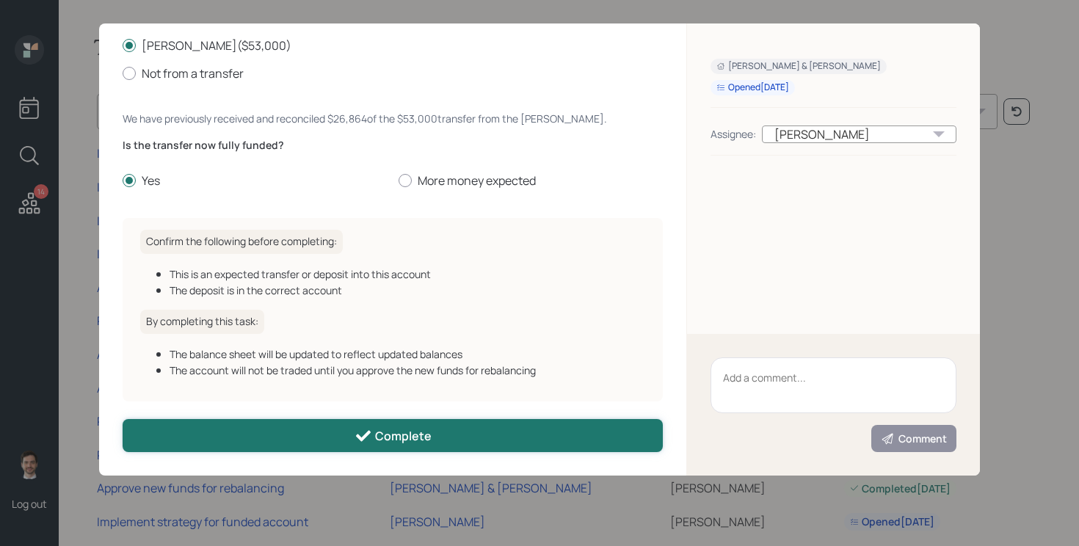
click at [349, 441] on button "Complete" at bounding box center [393, 435] width 540 height 33
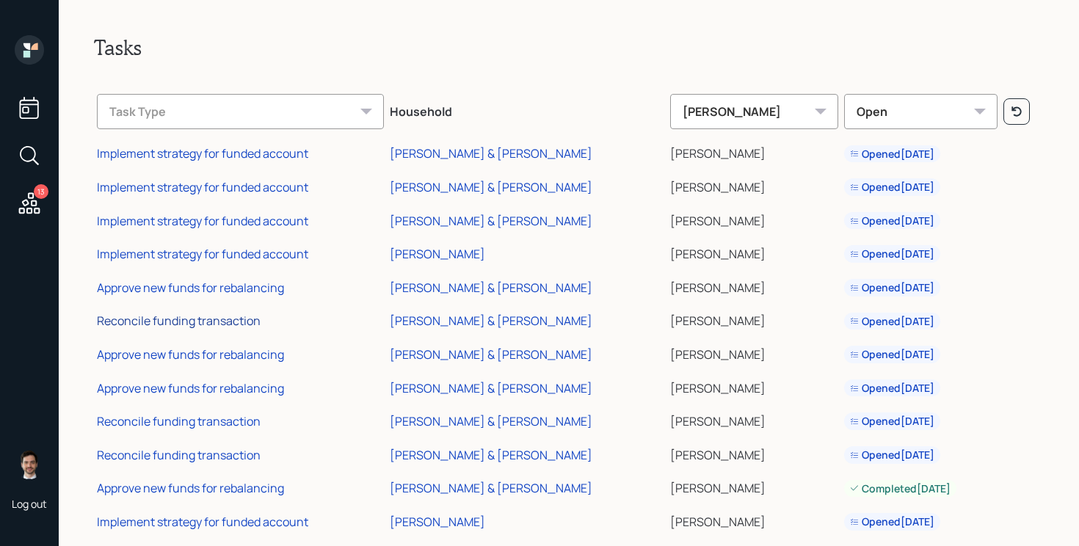
click at [221, 323] on div "Reconcile funding transaction" at bounding box center [179, 321] width 164 height 16
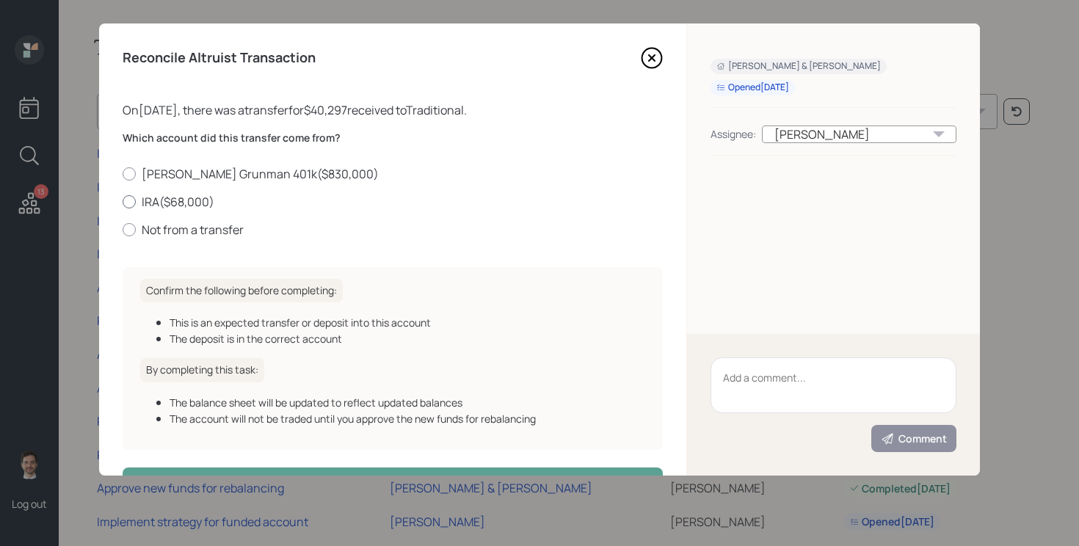
click at [189, 205] on label "IRA ( $68,000 )" at bounding box center [393, 202] width 540 height 16
click at [123, 202] on input "IRA ( $68,000 )" at bounding box center [122, 201] width 1 height 1
radio input "true"
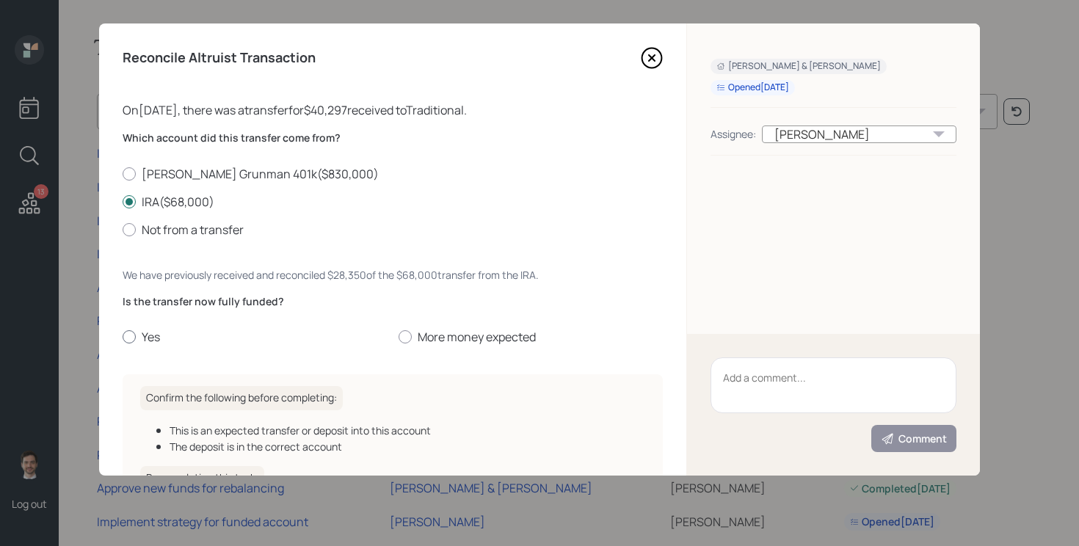
click at [140, 340] on label "Yes" at bounding box center [255, 337] width 264 height 16
click at [123, 338] on input "Yes" at bounding box center [122, 337] width 1 height 1
radio input "true"
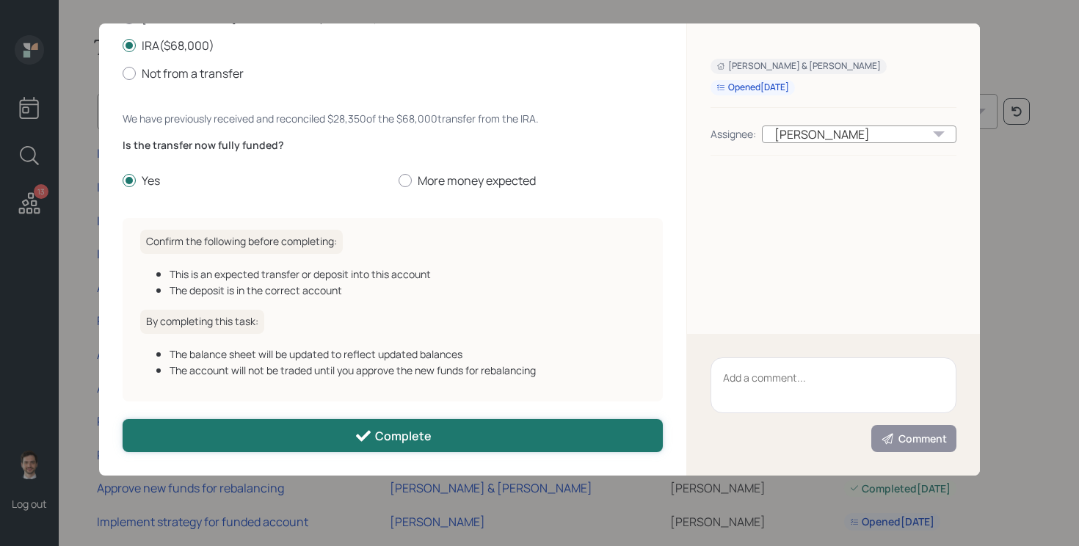
click at [246, 440] on button "Complete" at bounding box center [393, 435] width 540 height 33
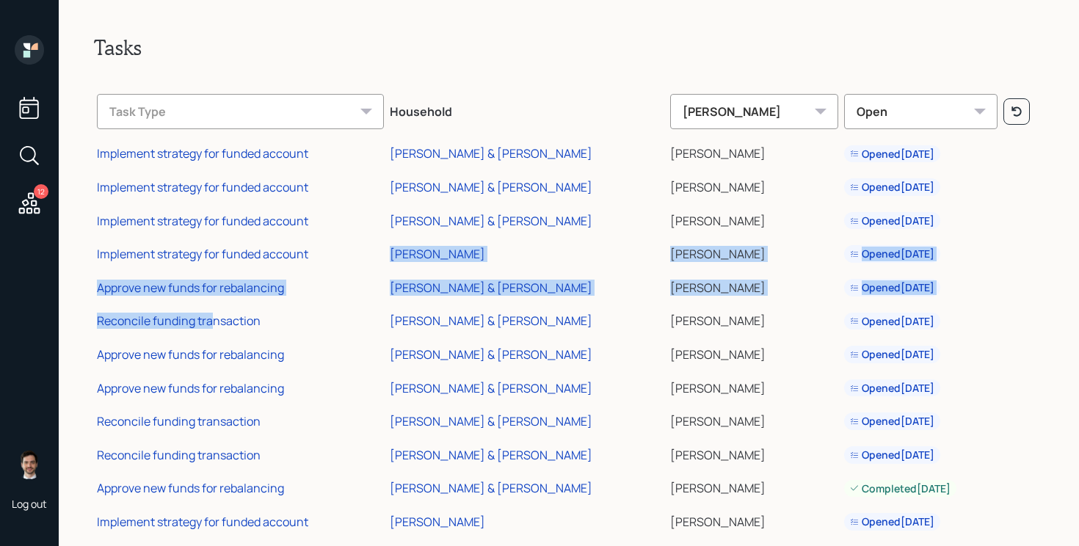
drag, startPoint x: 213, startPoint y: 321, endPoint x: 351, endPoint y: 271, distance: 147.6
click at [351, 271] on tbody "Implement strategy for funded account Stephanie & Greg Hall Jonah Coleman Opene…" at bounding box center [568, 403] width 949 height 536
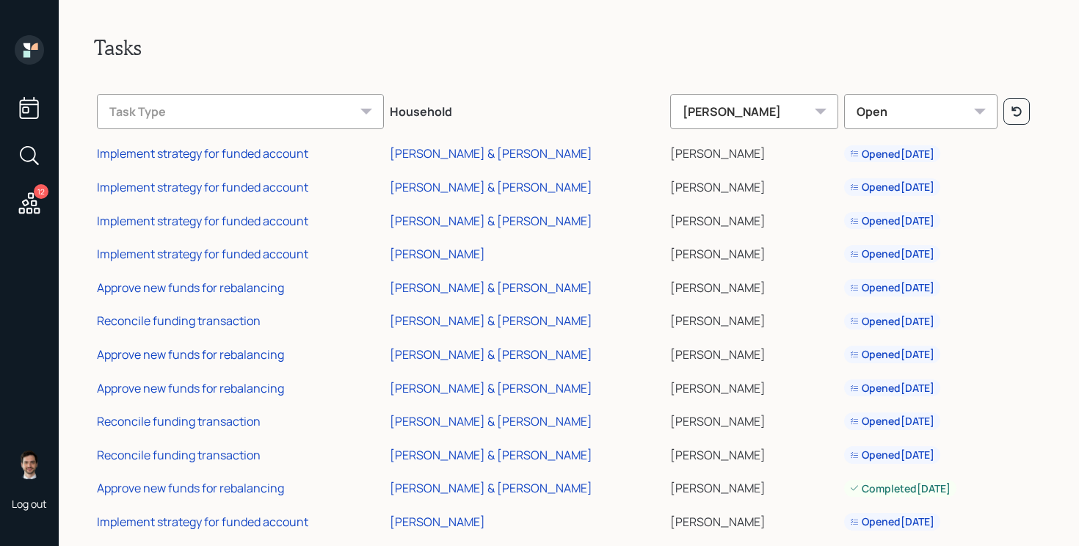
click at [81, 295] on div "Tasks Task Type Household Jonah Coleman Open Implement strategy for funded acco…" at bounding box center [569, 273] width 1020 height 546
click at [133, 289] on div "Approve new funds for rebalancing" at bounding box center [190, 288] width 187 height 16
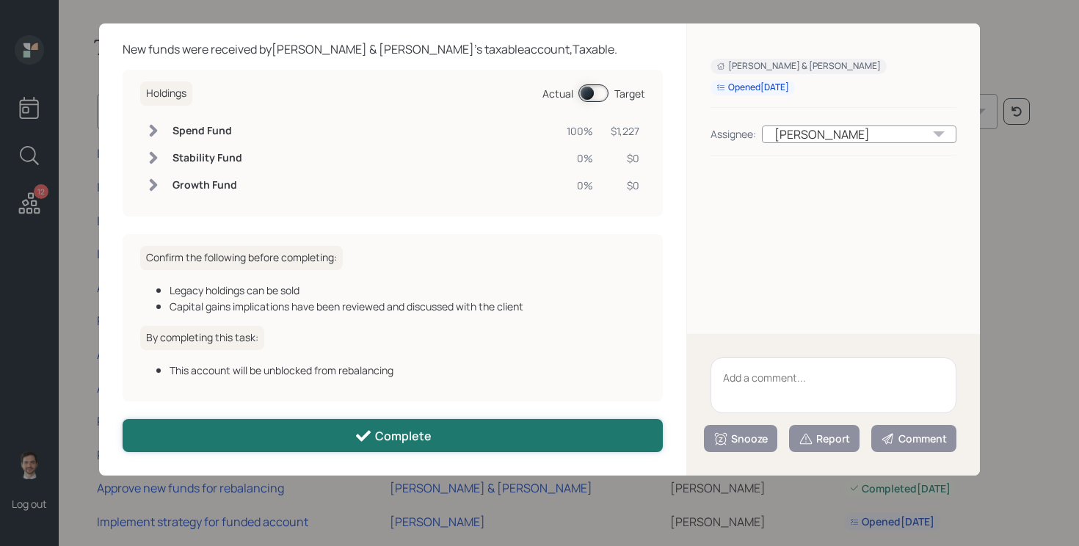
click at [311, 435] on button "Complete" at bounding box center [393, 435] width 540 height 33
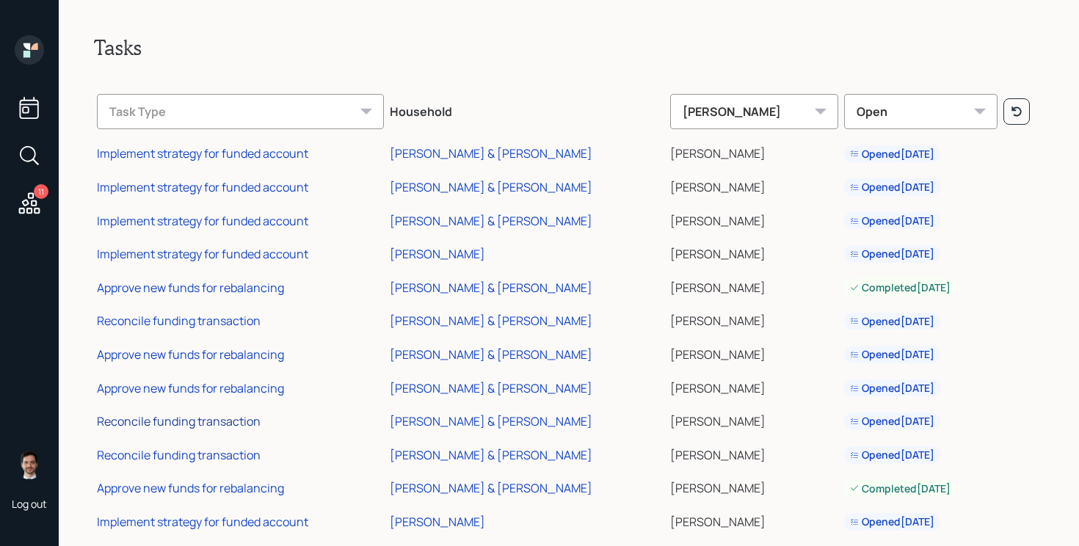
click at [194, 418] on div "Reconcile funding transaction" at bounding box center [179, 421] width 164 height 16
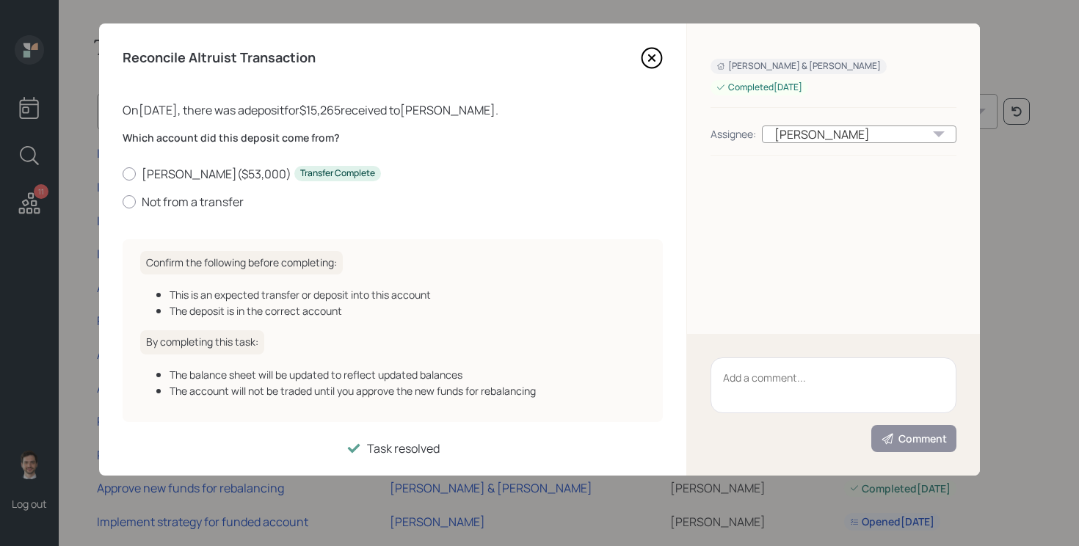
click at [112, 362] on div "Reconcile Altruist Transaction On 10/05/2025 , there was a deposit for $15,265 …" at bounding box center [392, 249] width 587 height 452
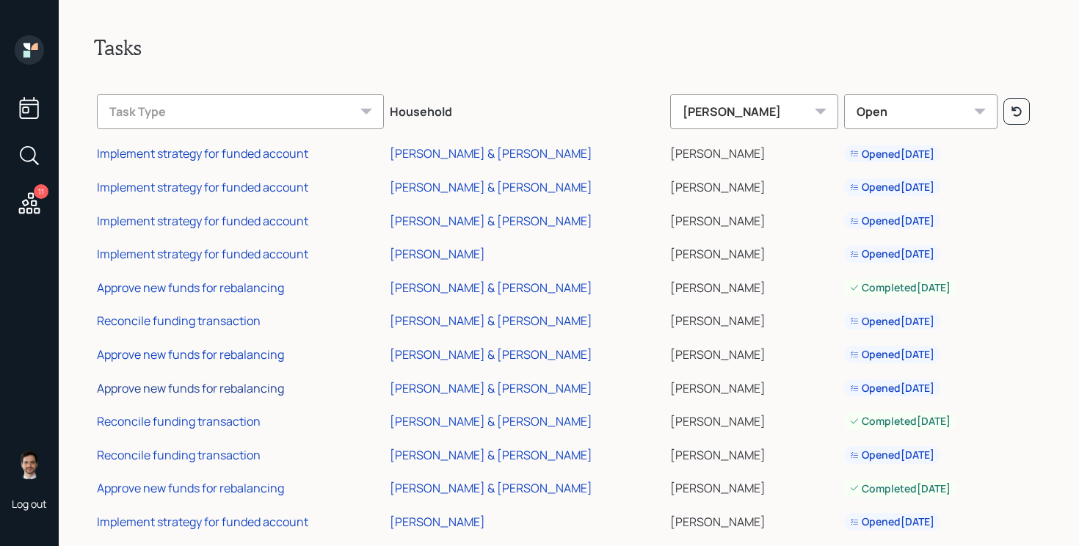
click at [187, 386] on div "Approve new funds for rebalancing" at bounding box center [190, 388] width 187 height 16
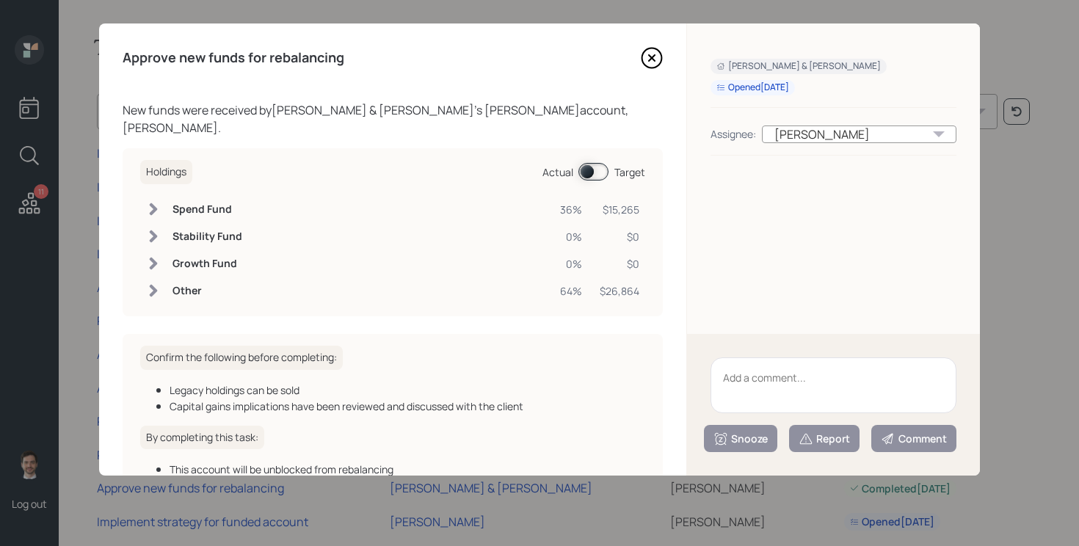
scroll to position [82, 0]
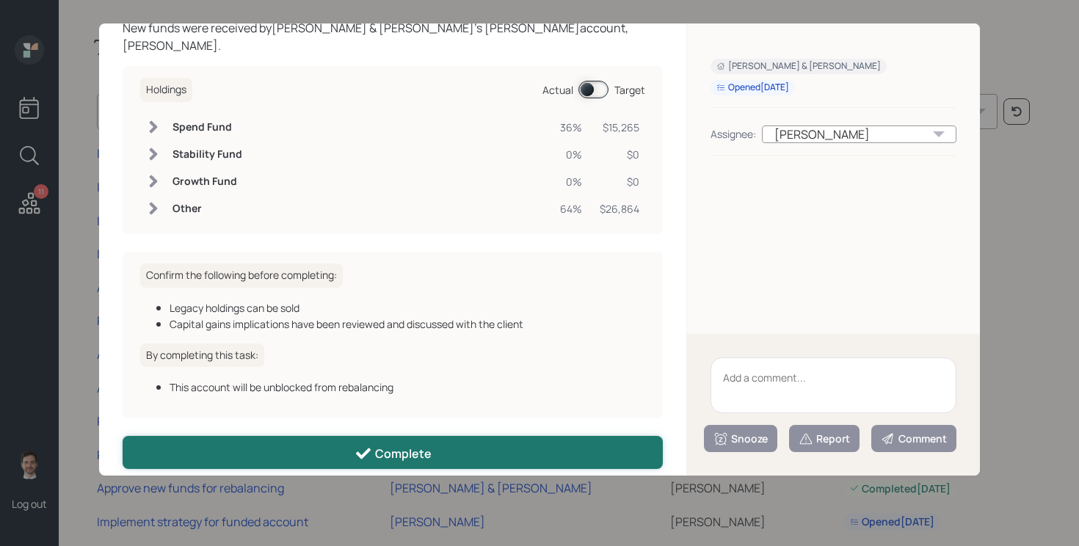
click at [305, 436] on button "Complete" at bounding box center [393, 452] width 540 height 33
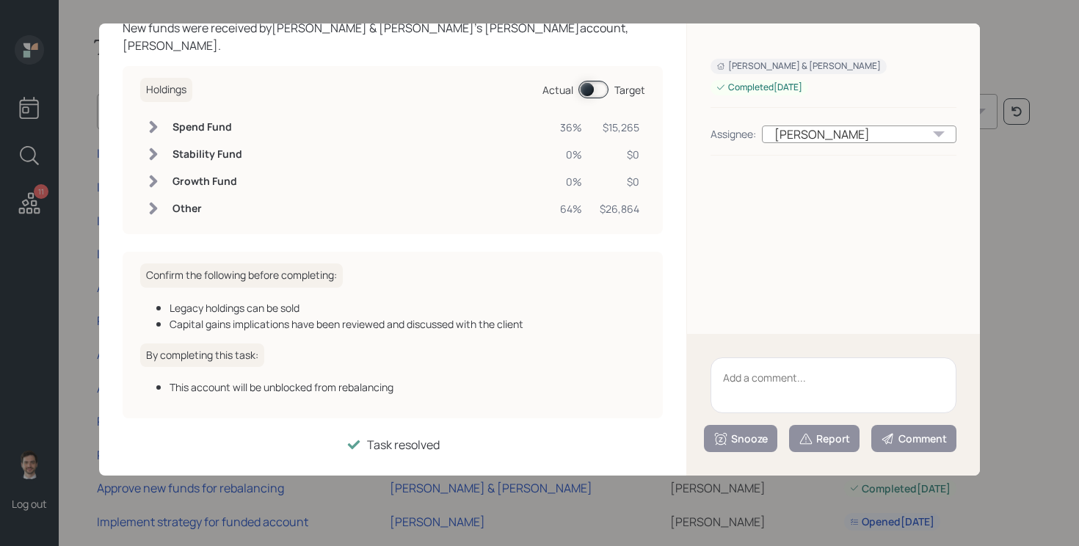
scroll to position [0, 0]
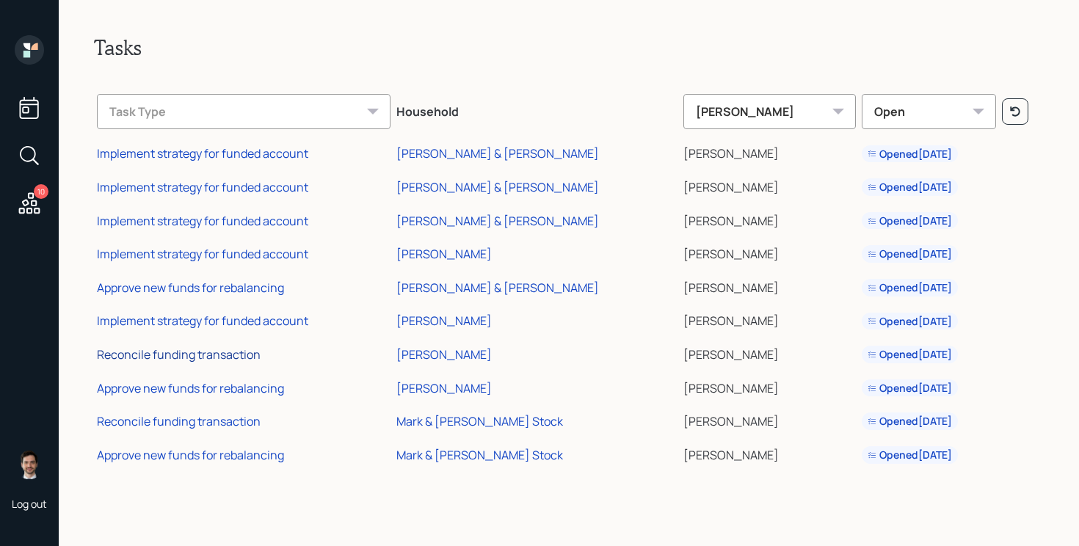
click at [194, 355] on div "Reconcile funding transaction" at bounding box center [179, 354] width 164 height 16
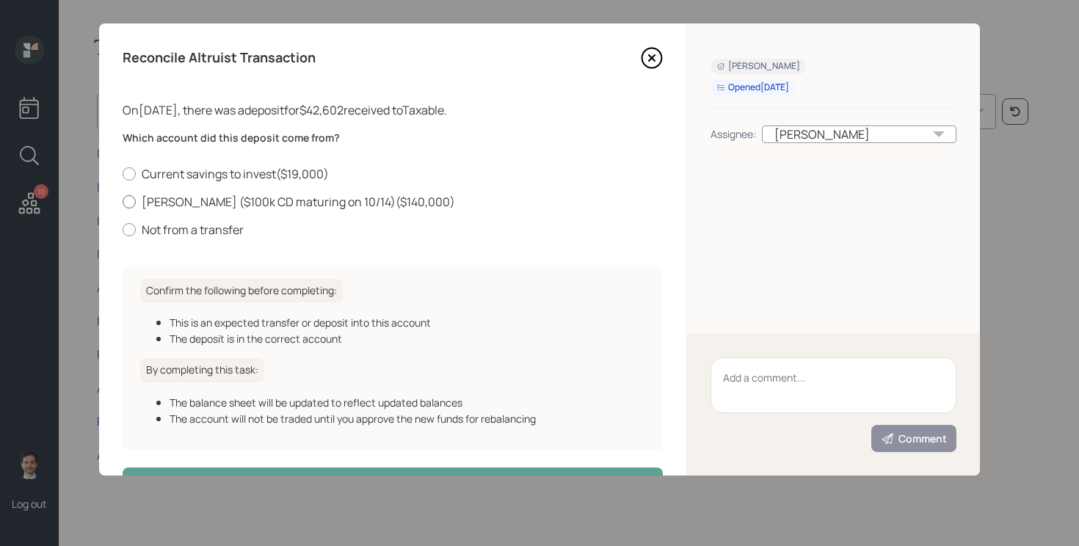
click at [261, 196] on label "TOD ($100k CD maturing on 10/14) ( $140,000 )" at bounding box center [393, 202] width 540 height 16
click at [123, 201] on input "TOD ($100k CD maturing on 10/14) ( $140,000 )" at bounding box center [122, 201] width 1 height 1
radio input "true"
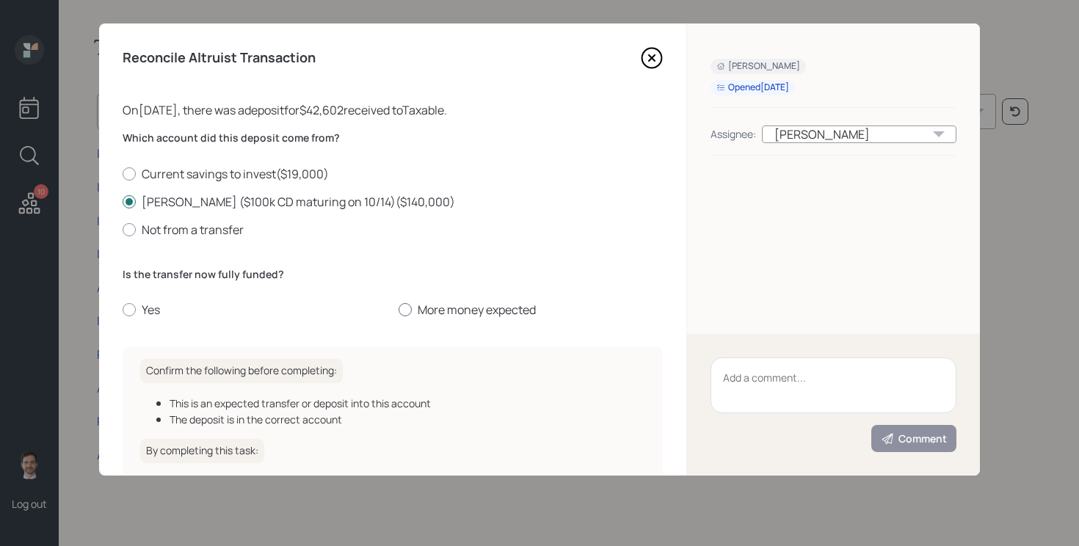
click at [430, 313] on label "More money expected" at bounding box center [530, 310] width 264 height 16
click at [398, 310] on input "More money expected" at bounding box center [398, 310] width 1 height 1
radio input "true"
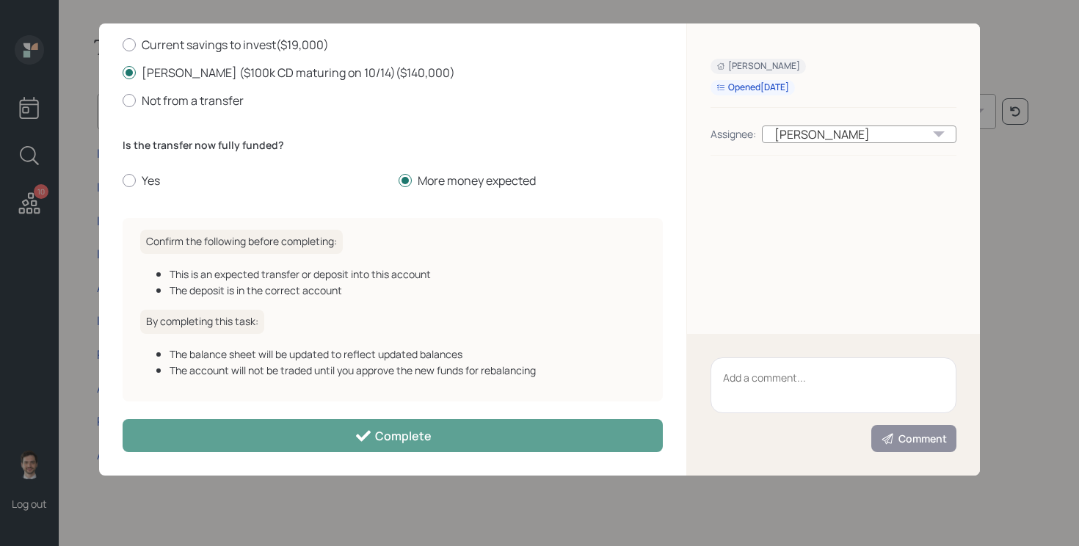
click at [378, 418] on div "Reconcile Altruist Transaction On 10/05/2025 , there was a deposit for $42,602 …" at bounding box center [392, 249] width 587 height 452
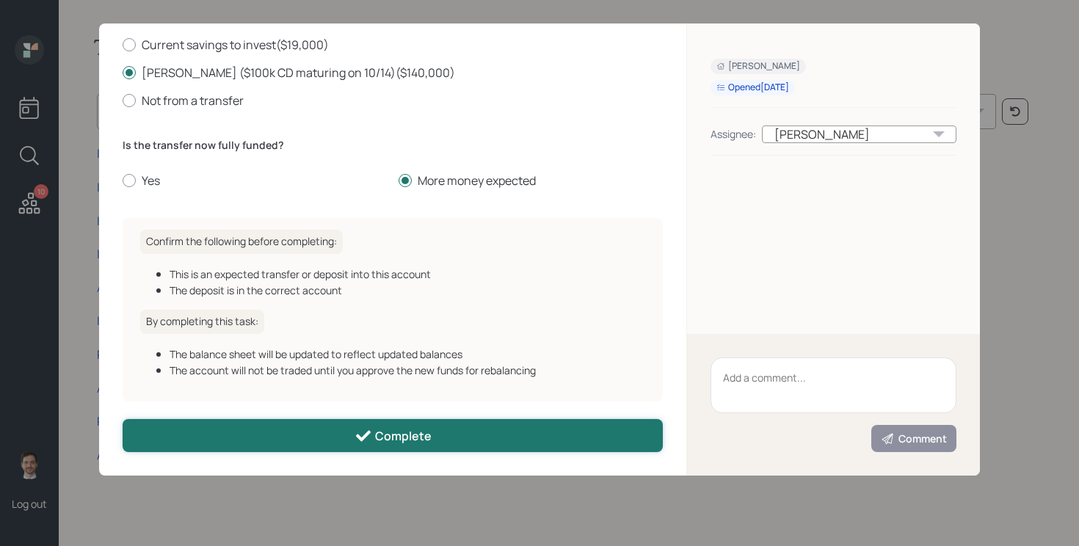
click at [362, 438] on icon at bounding box center [363, 436] width 15 height 11
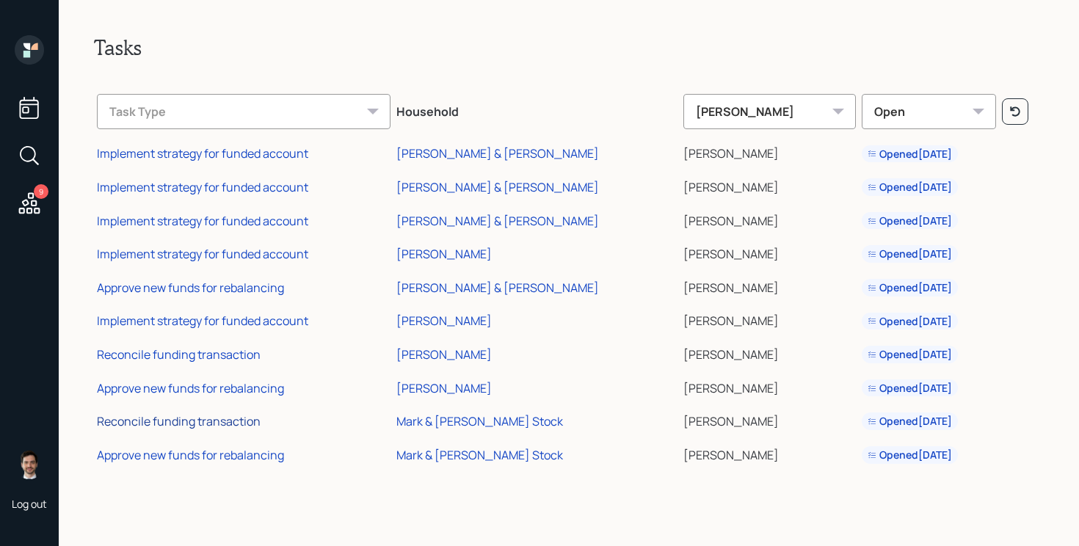
click at [242, 418] on div "Reconcile funding transaction" at bounding box center [179, 421] width 164 height 16
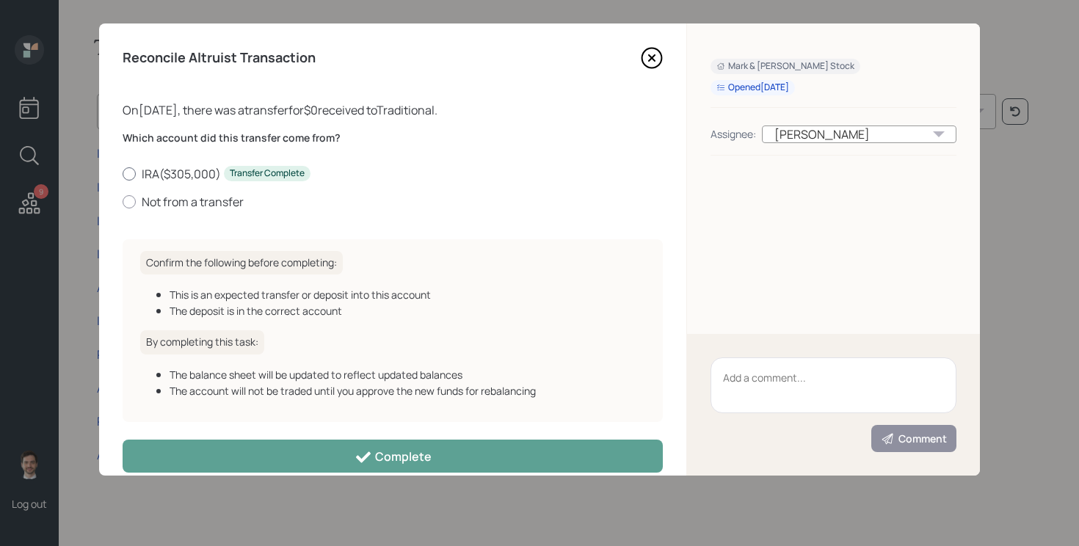
click at [186, 173] on label "IRA ( $305,000 ) Transfer Complete" at bounding box center [393, 174] width 540 height 16
click at [123, 173] on input "IRA ( $305,000 ) Transfer Complete" at bounding box center [122, 173] width 1 height 1
radio input "true"
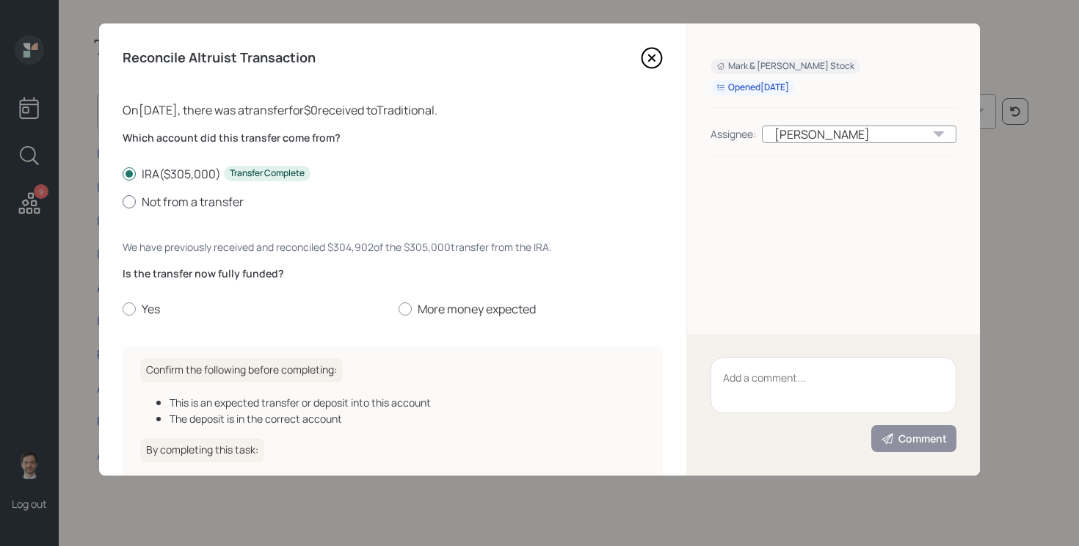
scroll to position [88, 0]
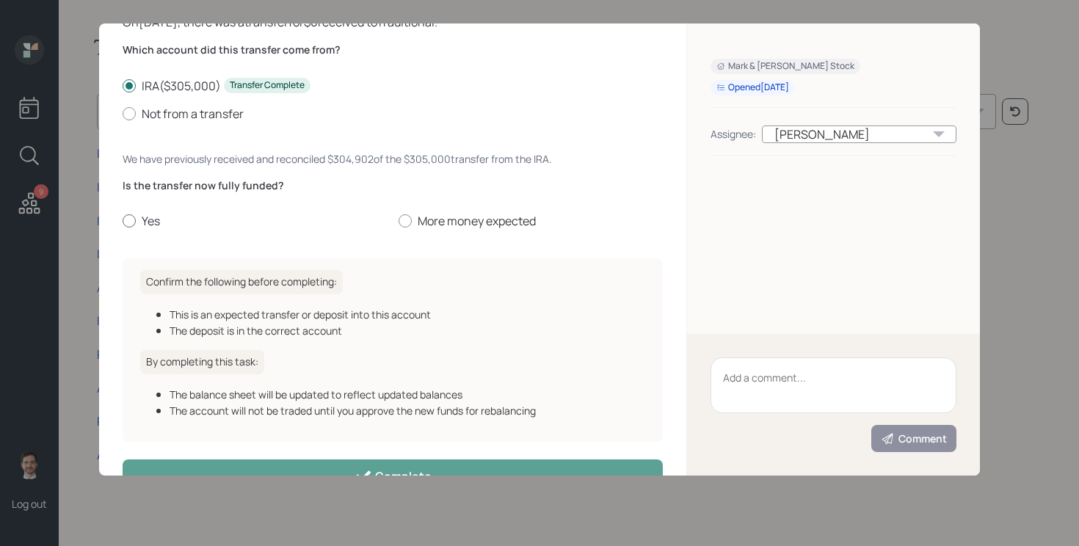
click at [157, 218] on label "Yes" at bounding box center [255, 221] width 264 height 16
click at [123, 221] on input "Yes" at bounding box center [122, 221] width 1 height 1
radio input "true"
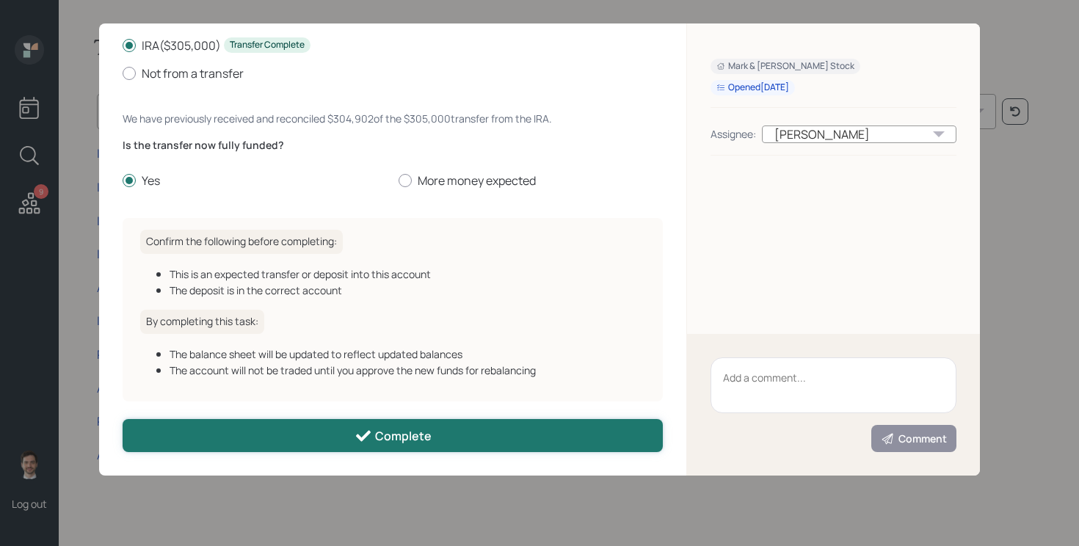
click at [312, 434] on button "Complete" at bounding box center [393, 435] width 540 height 33
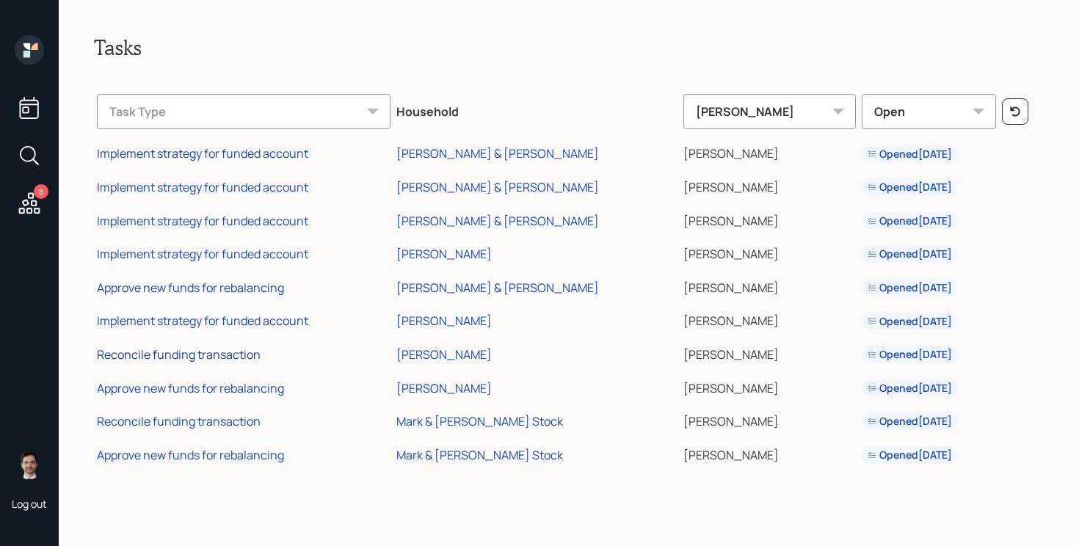
click at [227, 353] on div "Reconcile funding transaction" at bounding box center [179, 354] width 164 height 16
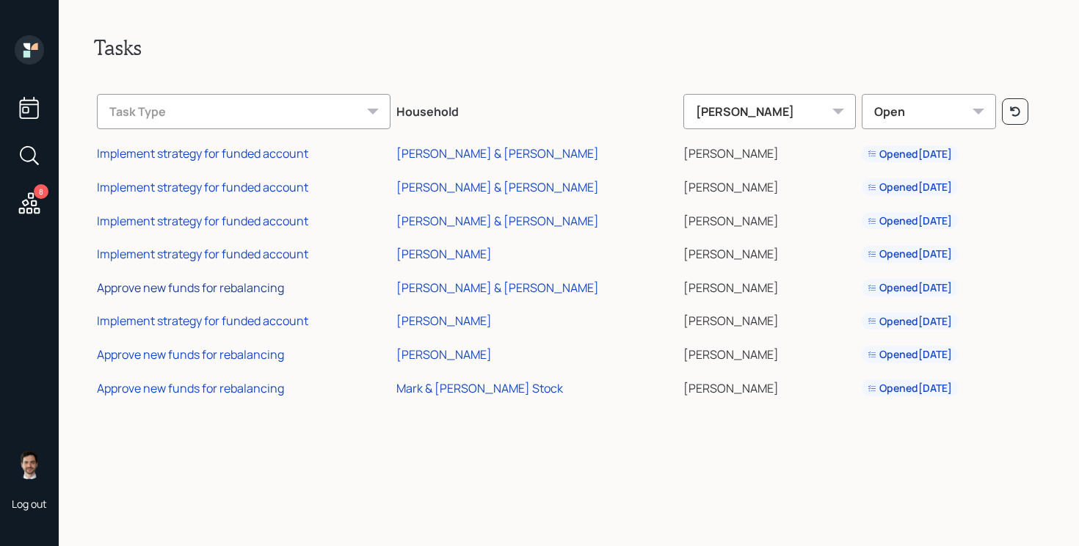
click at [230, 287] on div "Approve new funds for rebalancing" at bounding box center [190, 288] width 187 height 16
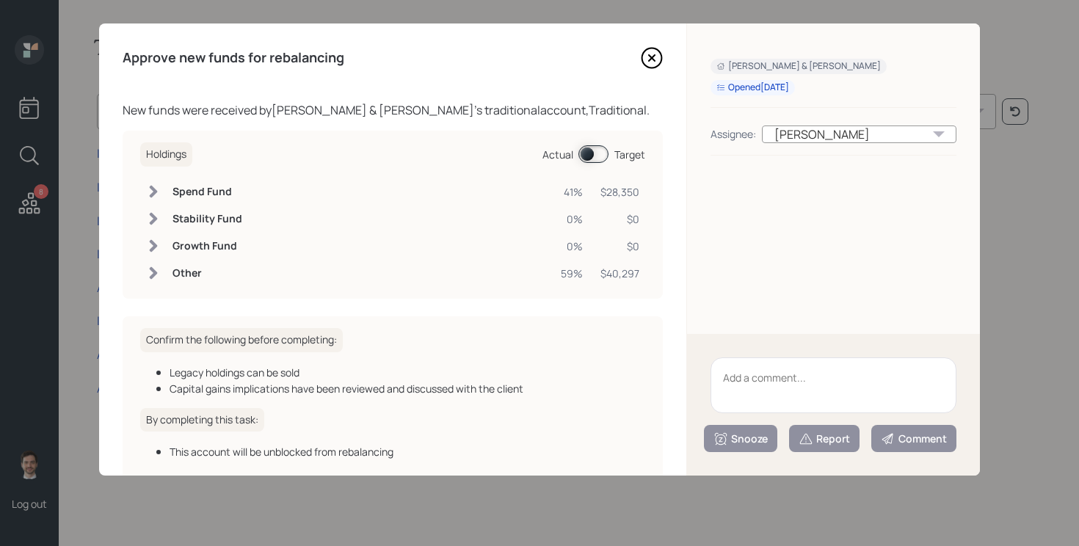
scroll to position [82, 0]
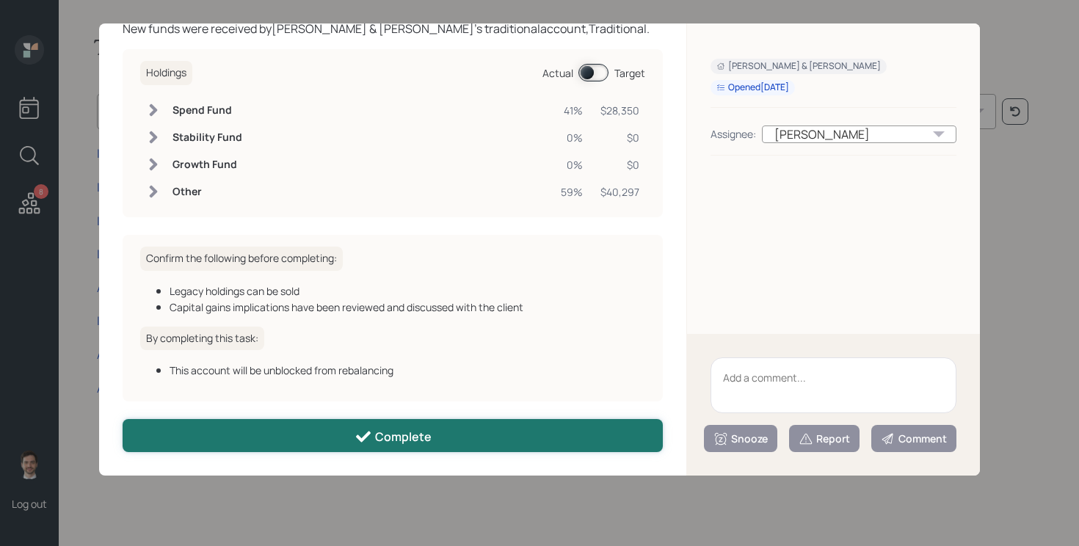
click at [329, 441] on button "Complete" at bounding box center [393, 435] width 540 height 33
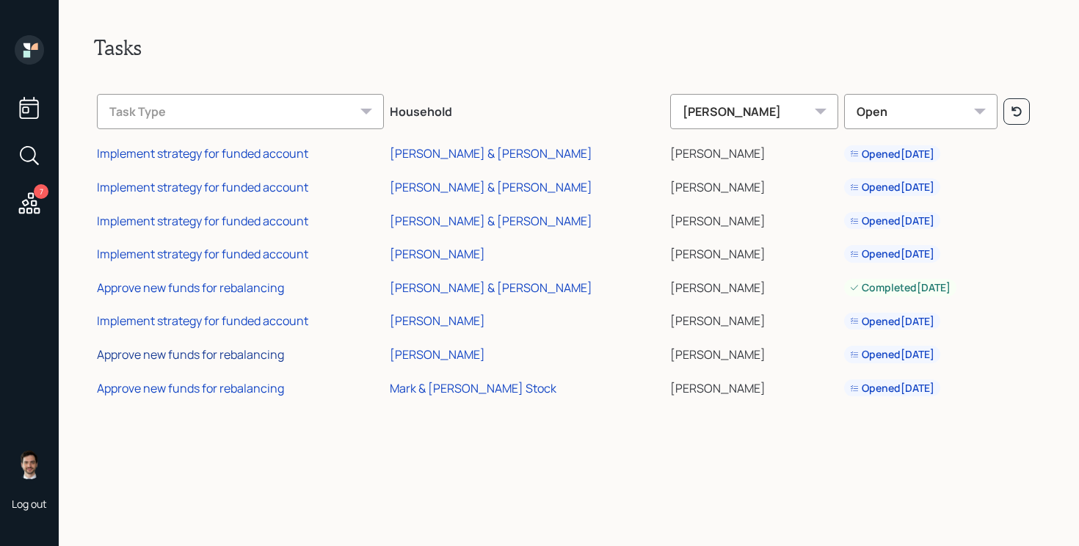
click at [197, 354] on div "Approve new funds for rebalancing" at bounding box center [190, 354] width 187 height 16
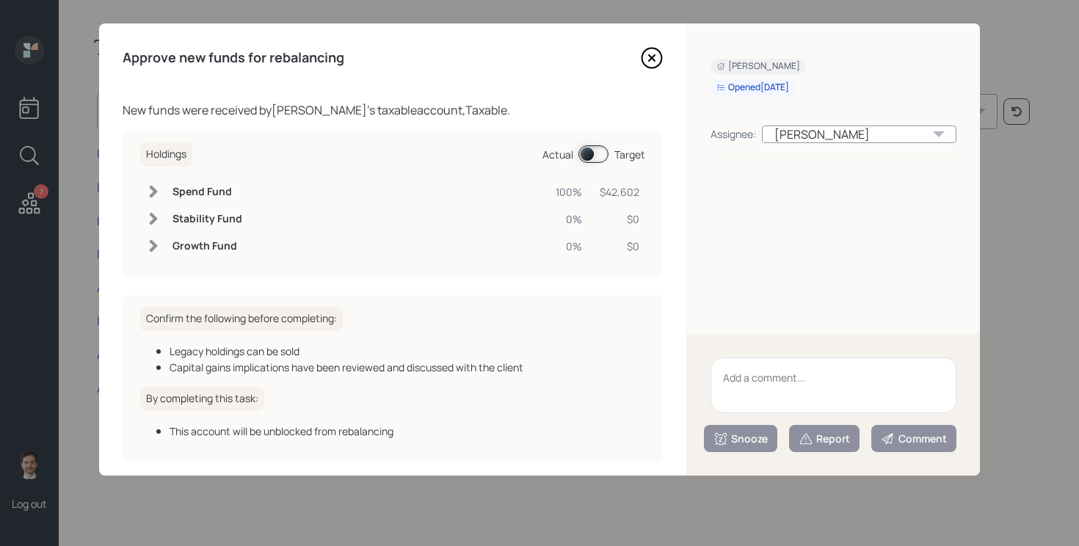
scroll to position [61, 0]
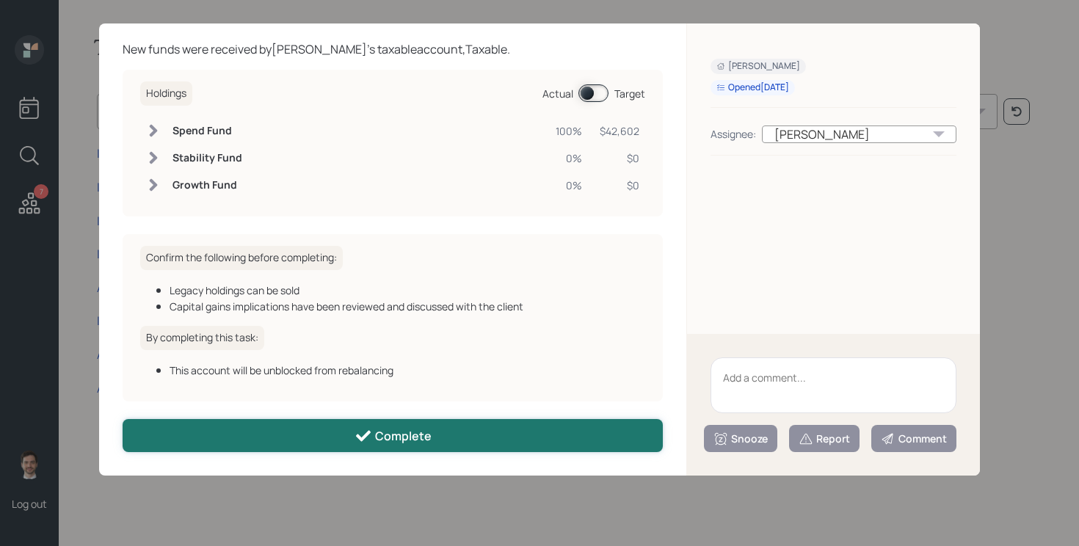
click at [408, 431] on div "Complete" at bounding box center [392, 436] width 77 height 18
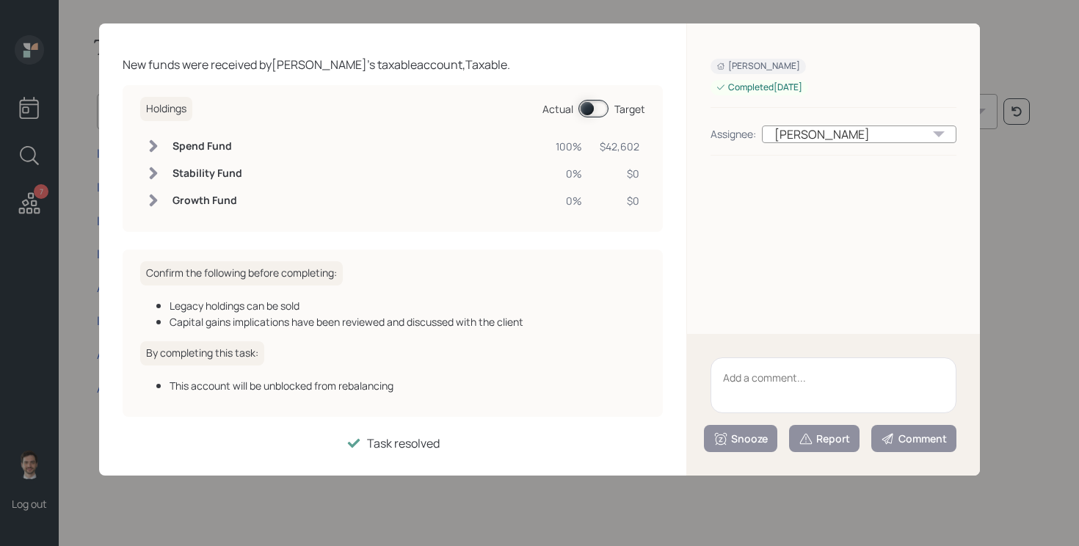
scroll to position [0, 0]
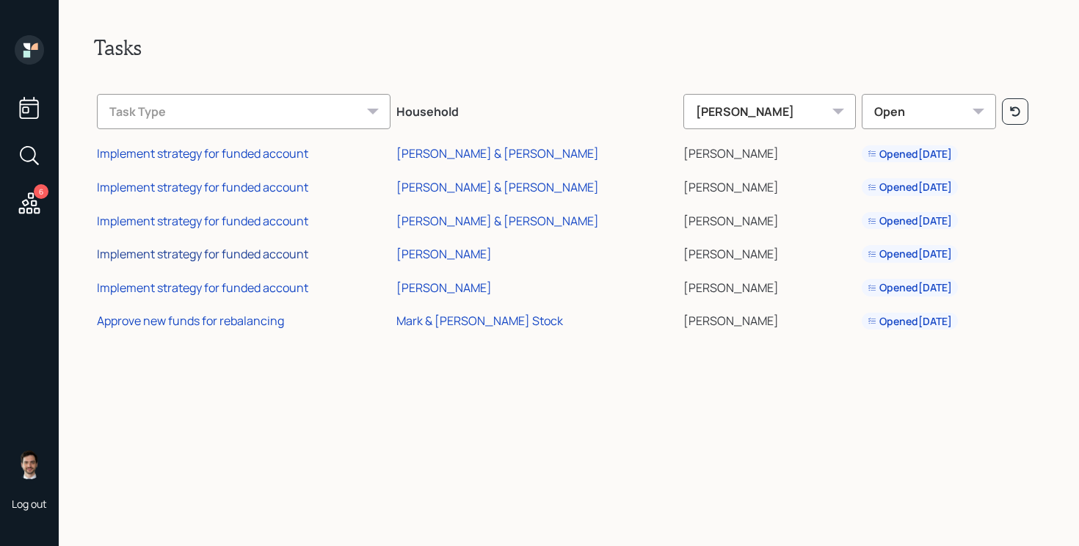
click at [252, 252] on div "Implement strategy for funded account" at bounding box center [202, 254] width 211 height 16
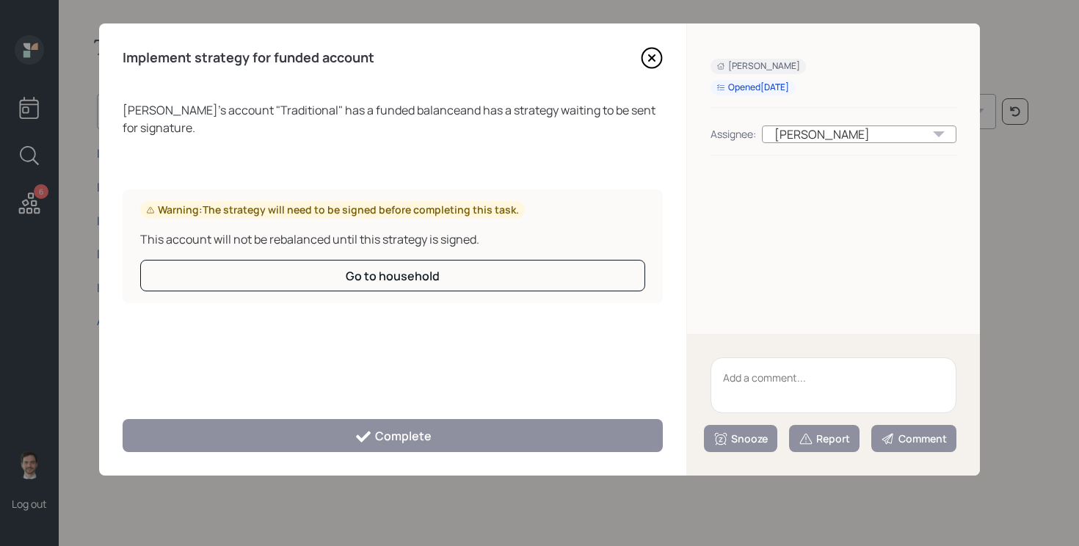
click at [653, 64] on icon at bounding box center [652, 58] width 22 height 22
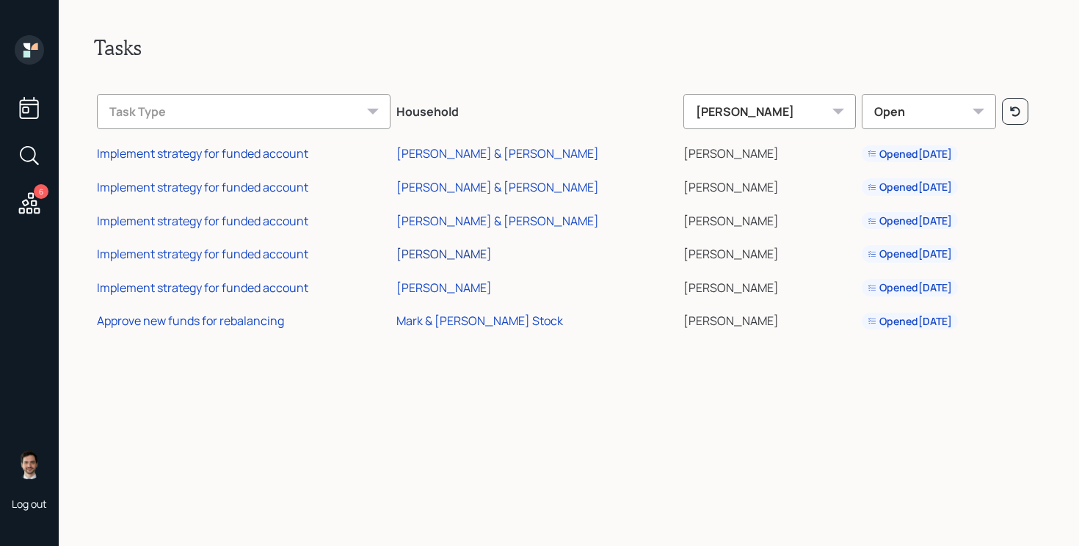
click at [475, 249] on div "[PERSON_NAME]" at bounding box center [443, 254] width 95 height 16
